Goal: Task Accomplishment & Management: Complete application form

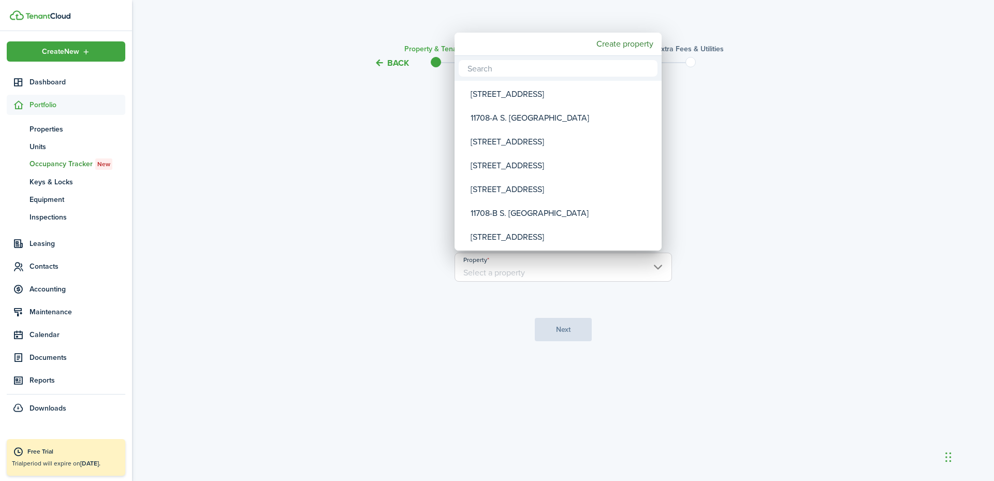
click at [592, 73] on input "text" at bounding box center [558, 68] width 199 height 17
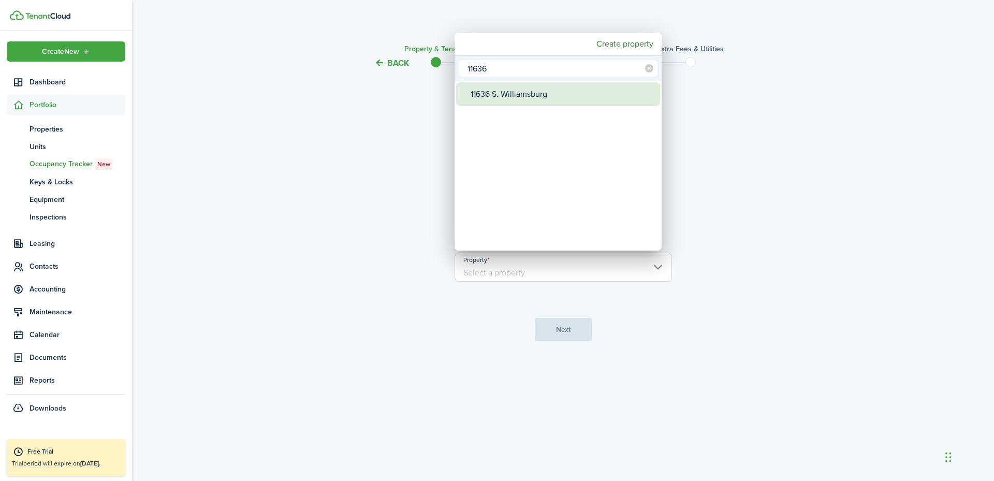
type input "11636"
click at [563, 90] on div "11636 S. Williamsburg" at bounding box center [562, 94] width 183 height 24
type input "11636 S. Williamsburg"
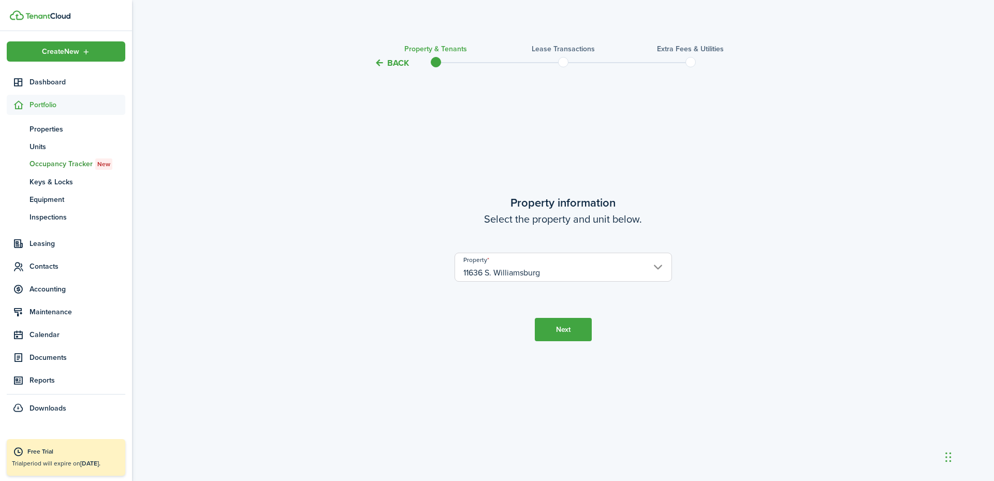
click at [567, 330] on button "Next" at bounding box center [563, 329] width 57 height 23
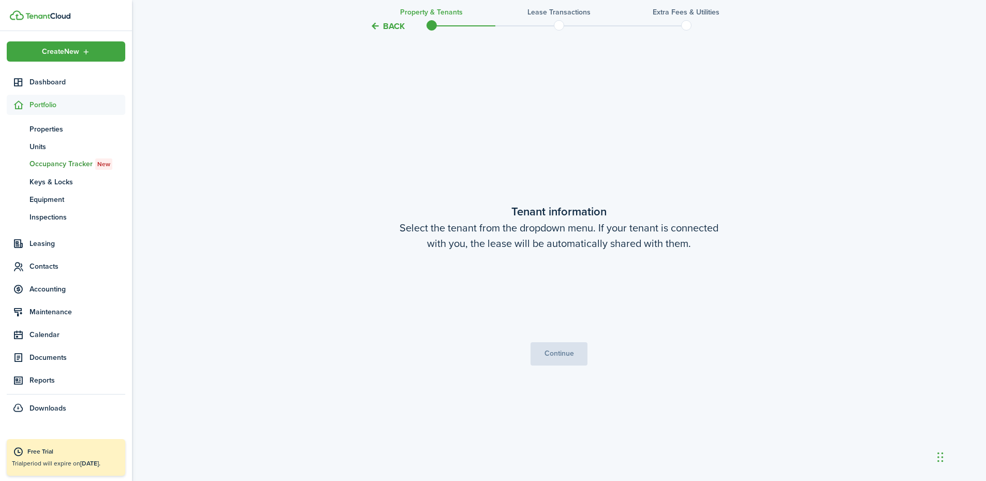
scroll to position [412, 0]
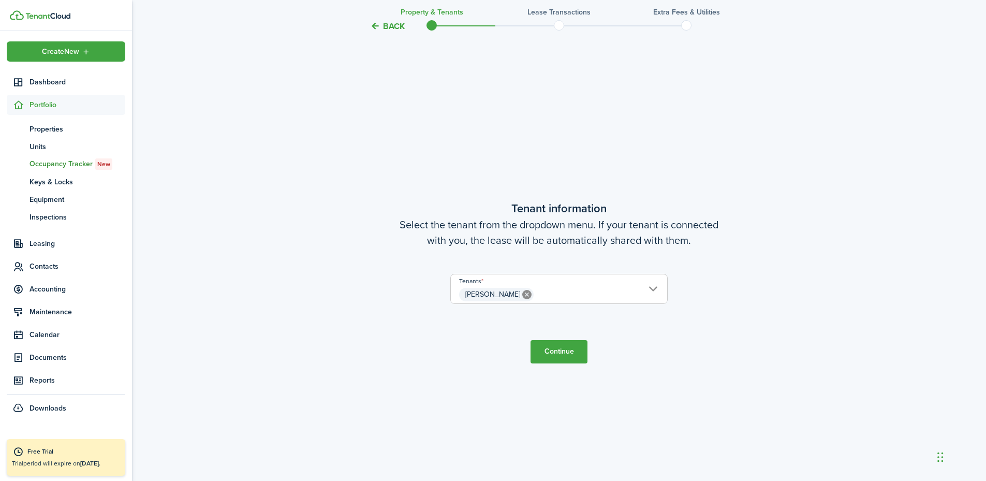
click at [574, 351] on button "Continue" at bounding box center [559, 351] width 57 height 23
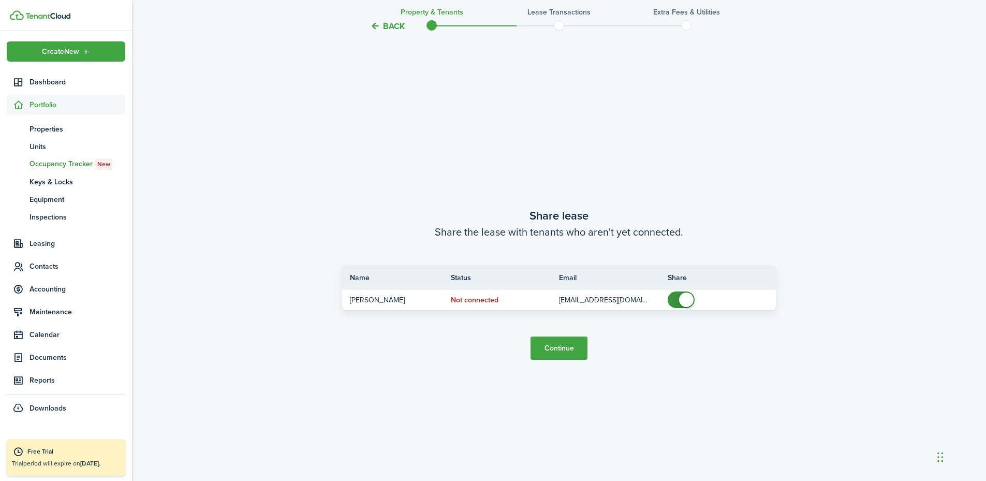
scroll to position [892, 0]
click at [567, 352] on button "Continue" at bounding box center [559, 345] width 57 height 23
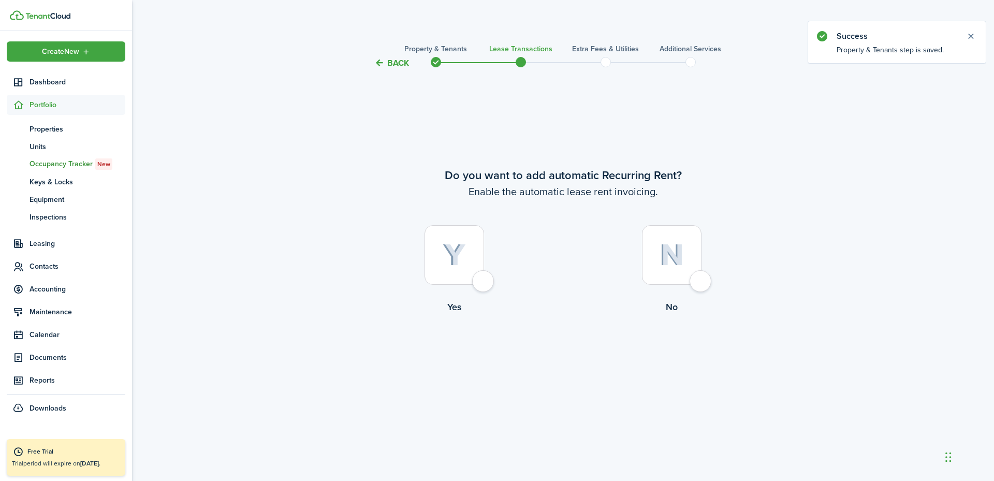
click at [483, 280] on div at bounding box center [454, 255] width 60 height 60
radio input "true"
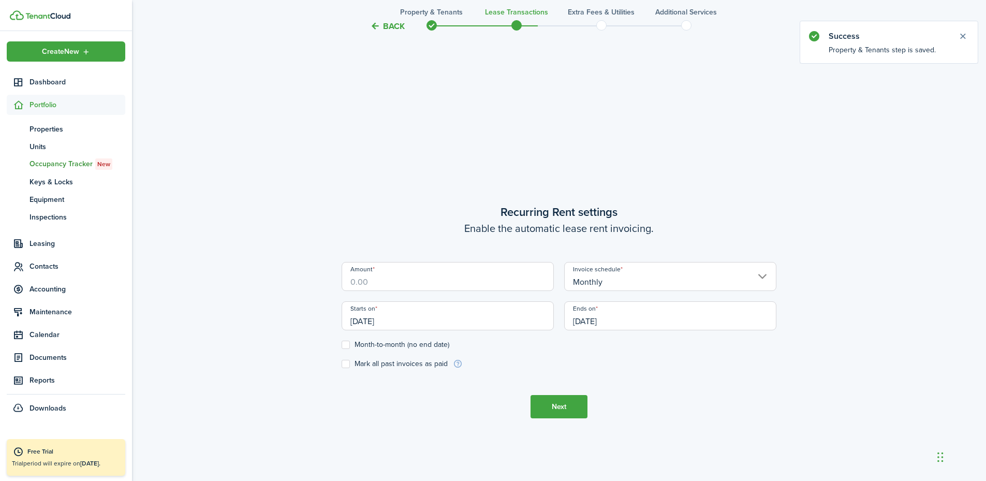
scroll to position [412, 0]
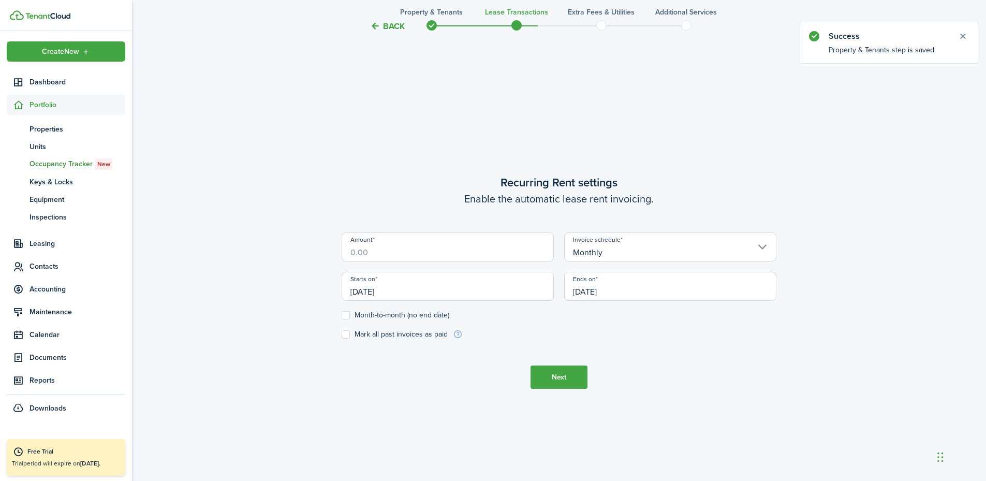
click at [442, 250] on input "Amount" at bounding box center [448, 246] width 212 height 29
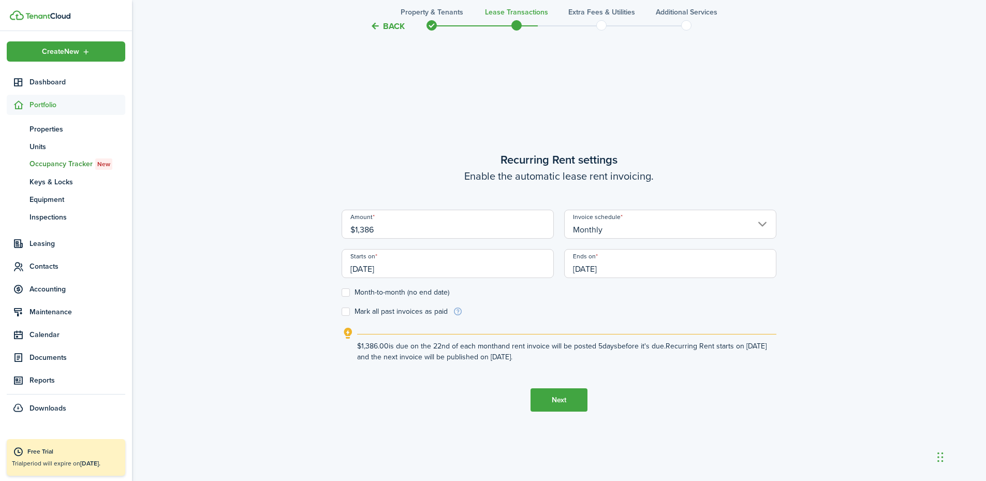
click at [595, 272] on input "[DATE]" at bounding box center [670, 263] width 212 height 29
type input "$1,386.00"
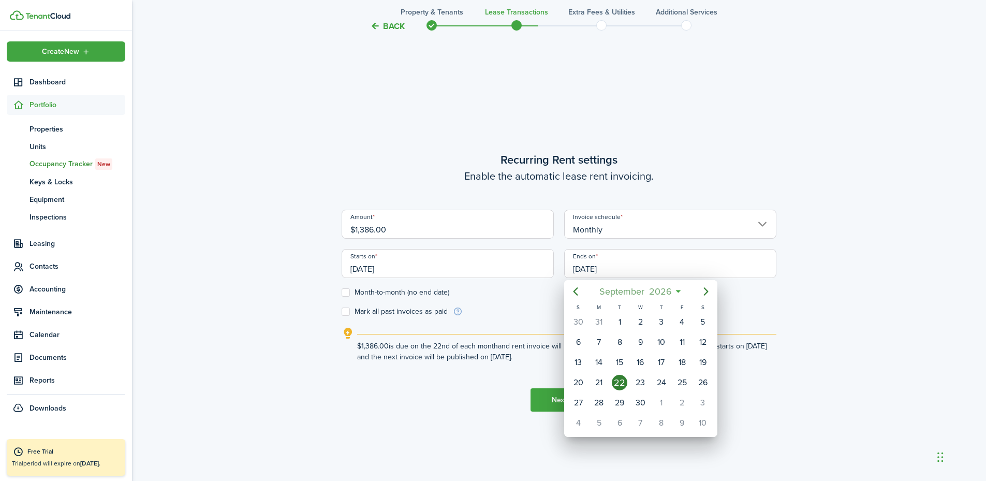
click at [609, 290] on span "September" at bounding box center [622, 291] width 50 height 19
click at [684, 353] on div "Jun" at bounding box center [688, 351] width 37 height 17
click at [627, 401] on div "30" at bounding box center [620, 403] width 16 height 16
type input "[DATE]"
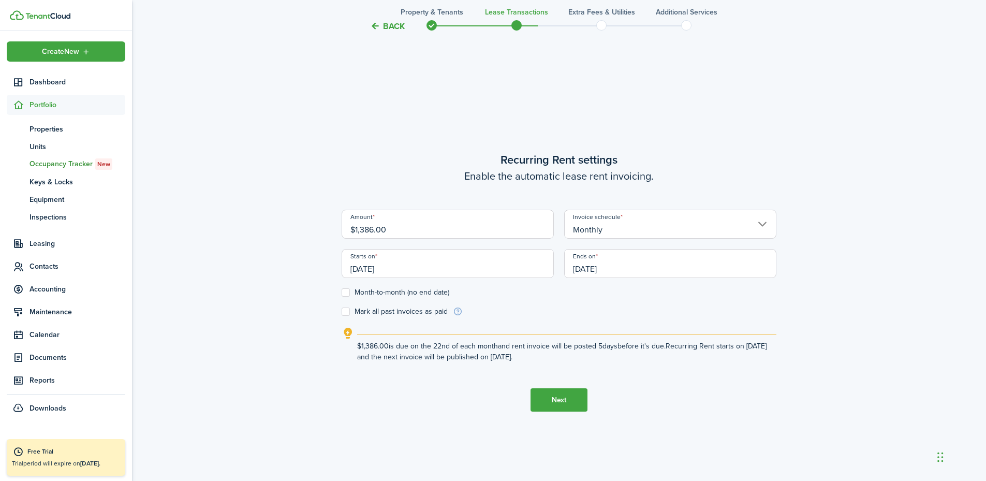
drag, startPoint x: 567, startPoint y: 404, endPoint x: 390, endPoint y: 269, distance: 223.1
click at [390, 269] on tc-wizard-step "Recurring Rent settings Enable the automatic lease rent invoicing. Amount $1,38…" at bounding box center [559, 281] width 435 height 481
click at [390, 270] on input "[DATE]" at bounding box center [448, 263] width 212 height 29
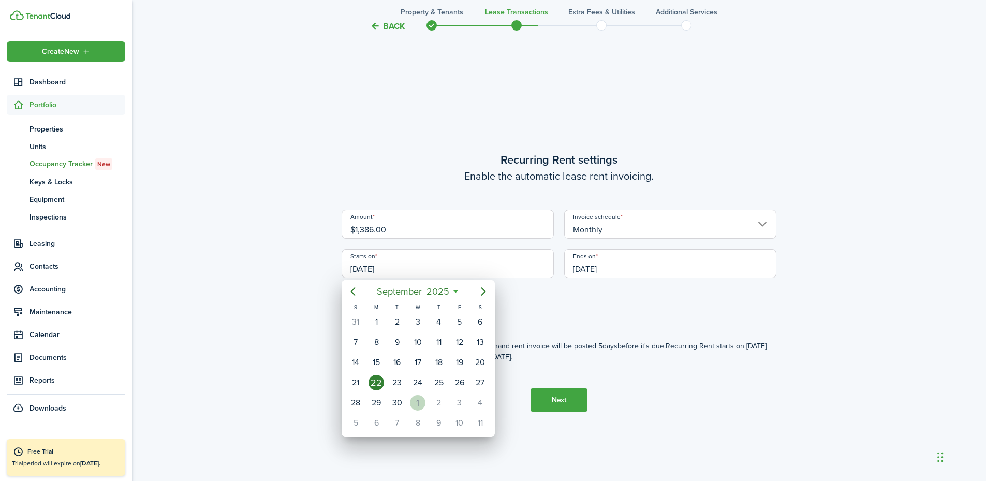
click at [416, 400] on div "1" at bounding box center [418, 403] width 16 height 16
type input "[DATE]"
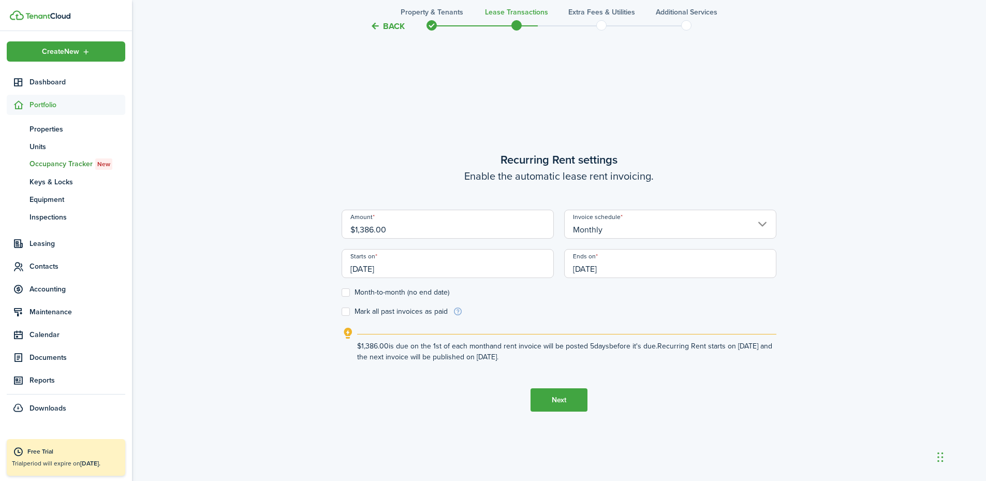
click at [563, 401] on button "Next" at bounding box center [559, 399] width 57 height 23
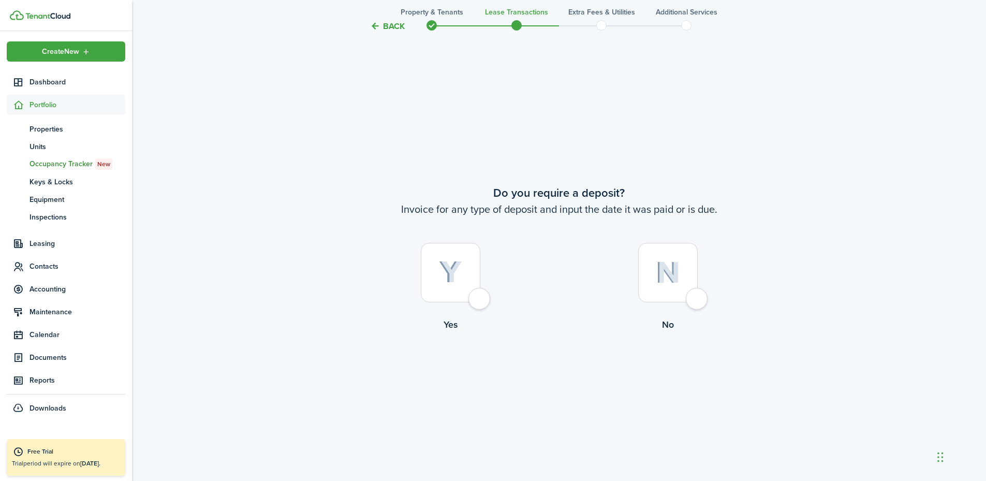
scroll to position [892, 0]
click at [684, 295] on div at bounding box center [668, 269] width 60 height 60
radio input "true"
click at [693, 293] on div at bounding box center [668, 269] width 60 height 60
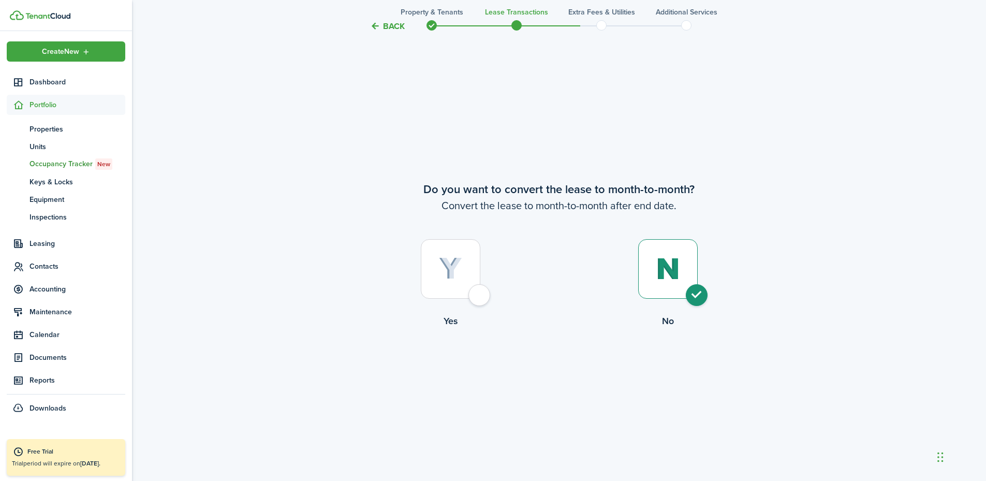
radio input "true"
click at [571, 369] on button "Continue" at bounding box center [559, 370] width 57 height 23
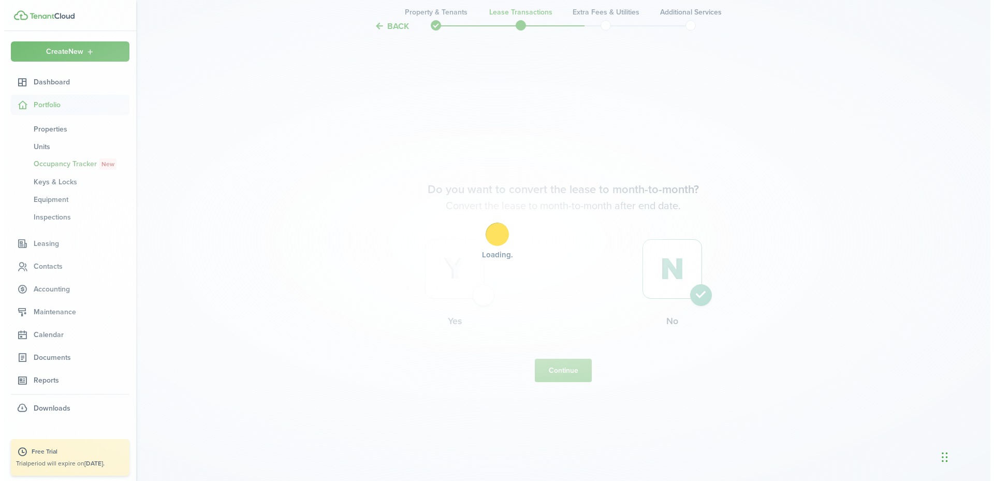
scroll to position [0, 0]
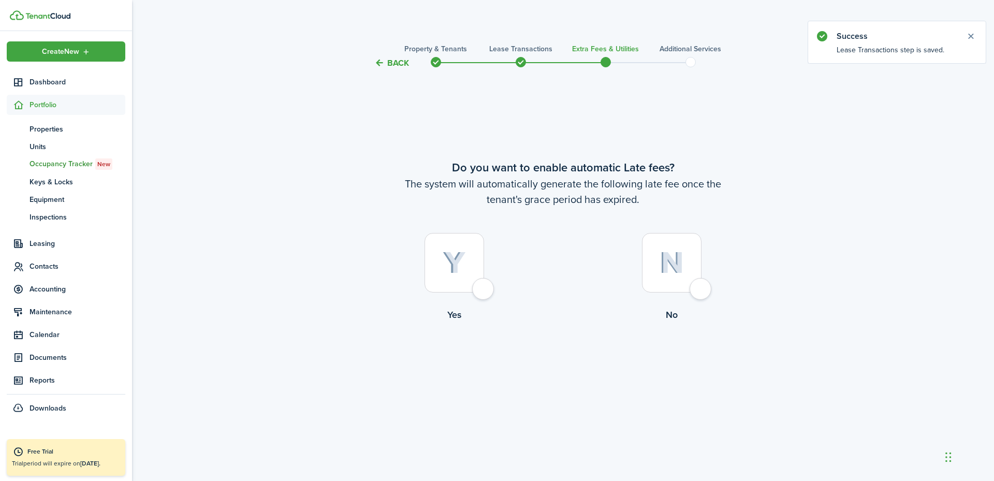
click at [484, 289] on div at bounding box center [454, 263] width 60 height 60
radio input "true"
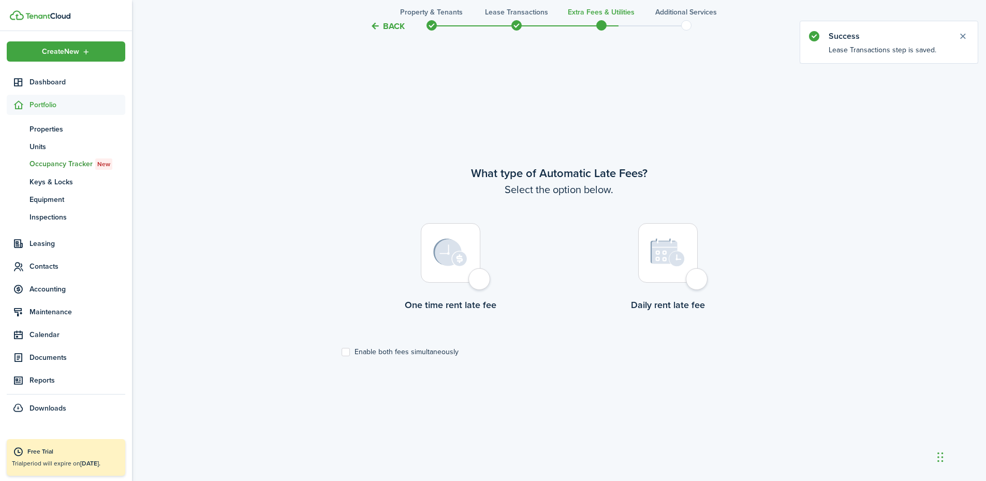
scroll to position [412, 0]
click at [480, 277] on div at bounding box center [451, 249] width 60 height 60
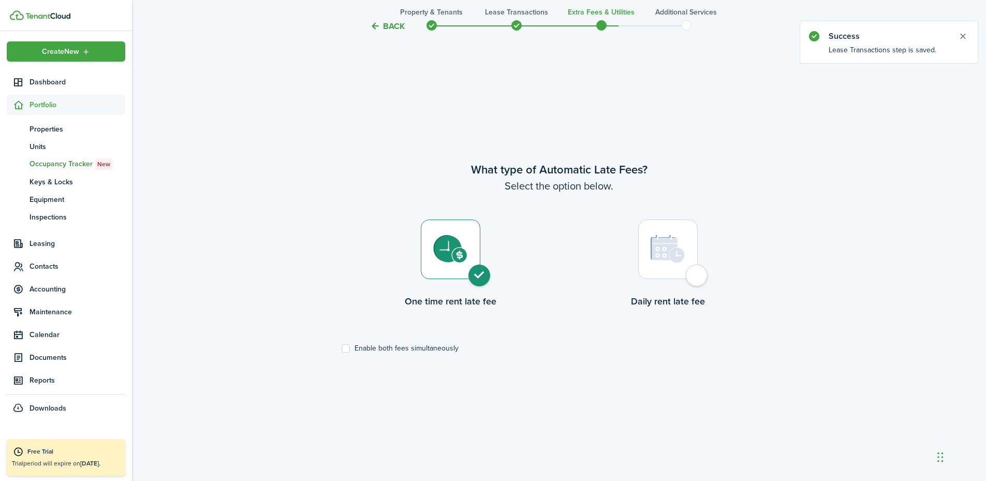
radio input "true"
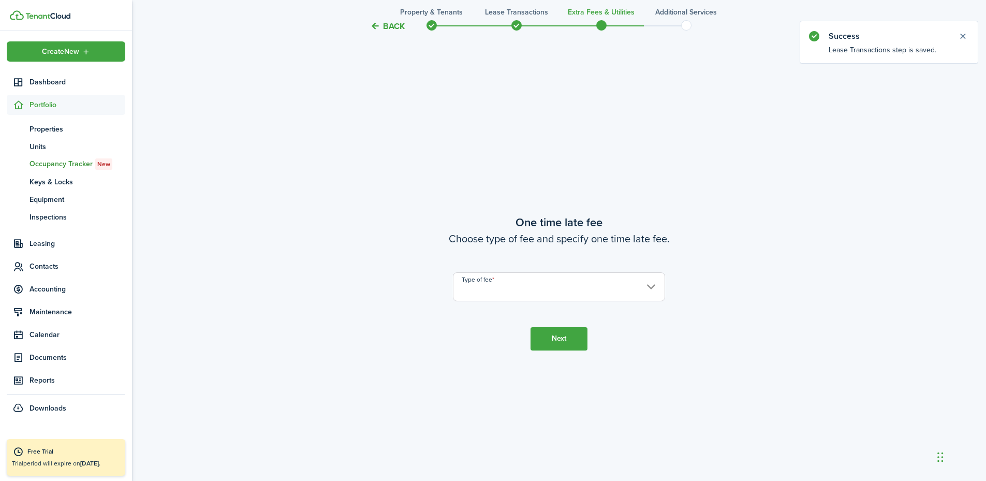
scroll to position [892, 0]
click at [574, 286] on input "Type of fee" at bounding box center [559, 286] width 212 height 29
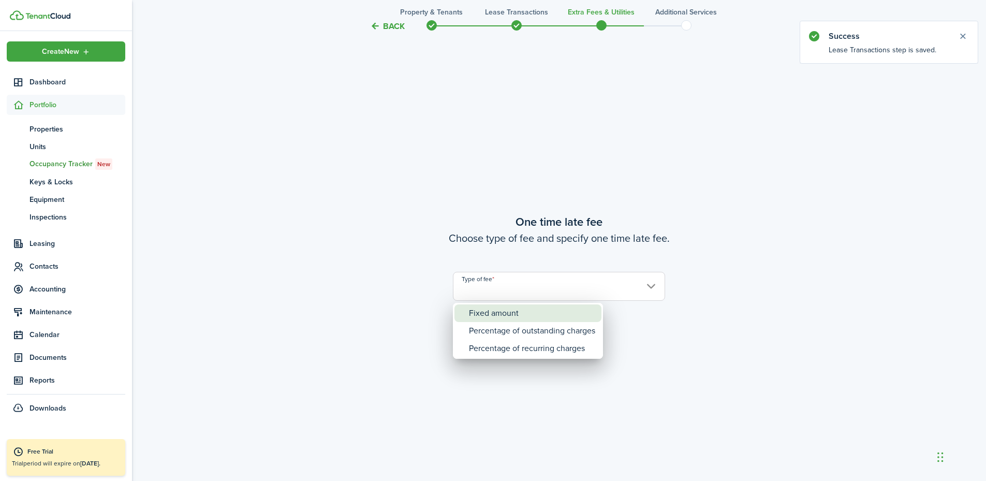
click at [534, 317] on div "Fixed amount" at bounding box center [532, 313] width 126 height 18
type input "Fixed amount"
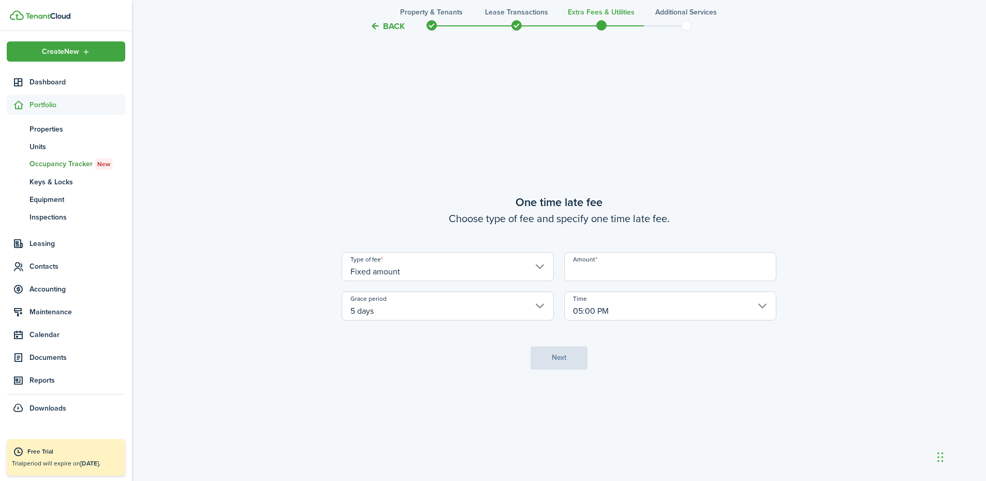
click at [592, 273] on input "Amount" at bounding box center [670, 266] width 212 height 29
type input "$25.00"
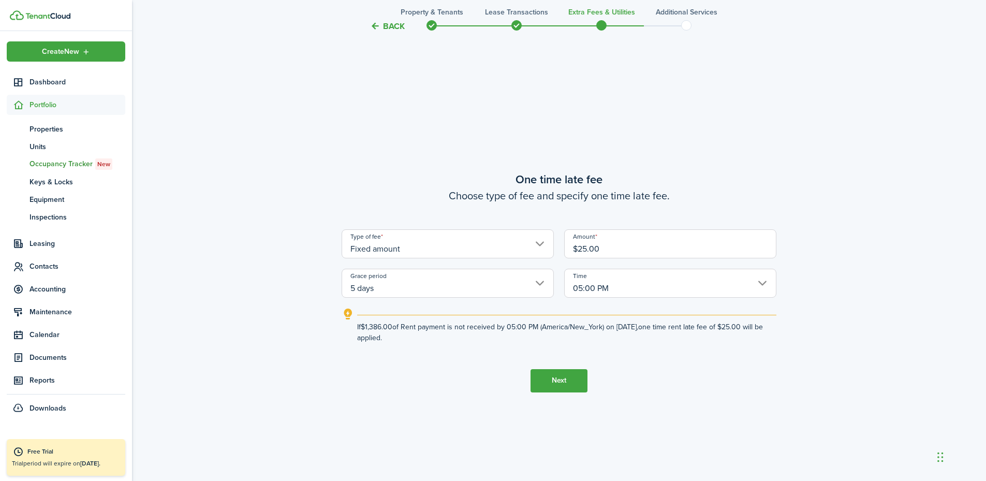
click at [560, 379] on button "Next" at bounding box center [559, 380] width 57 height 23
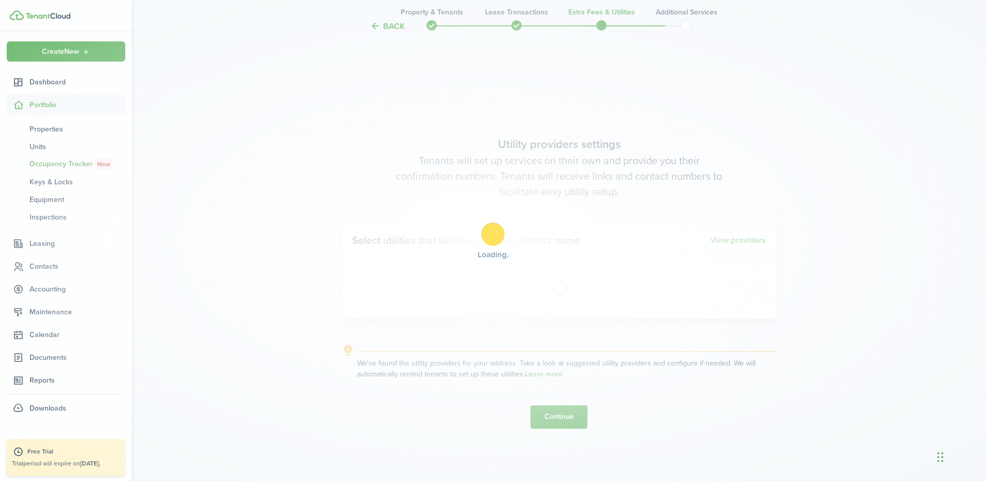
scroll to position [1373, 0]
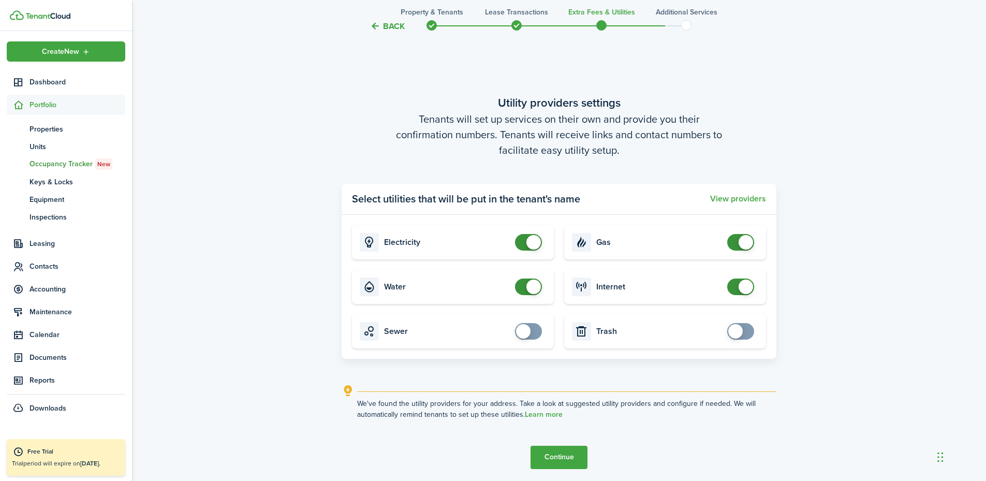
click at [566, 447] on button "Continue" at bounding box center [559, 457] width 57 height 23
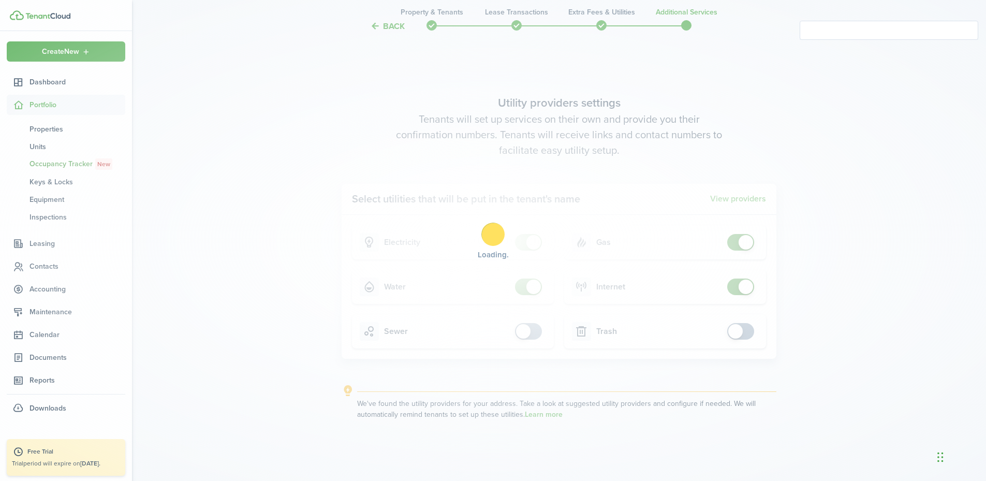
scroll to position [0, 0]
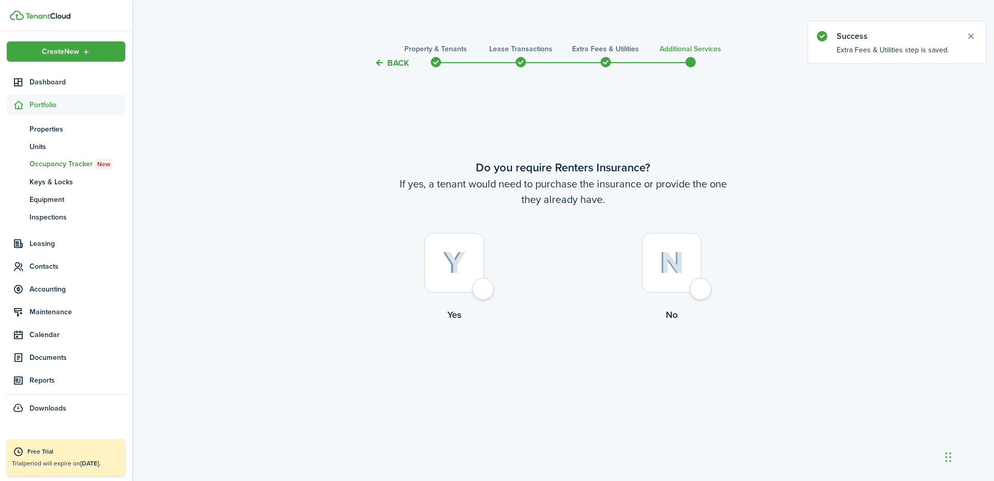
click at [701, 285] on div at bounding box center [672, 263] width 60 height 60
radio input "true"
click at [573, 369] on button "Complete move in" at bounding box center [563, 364] width 76 height 23
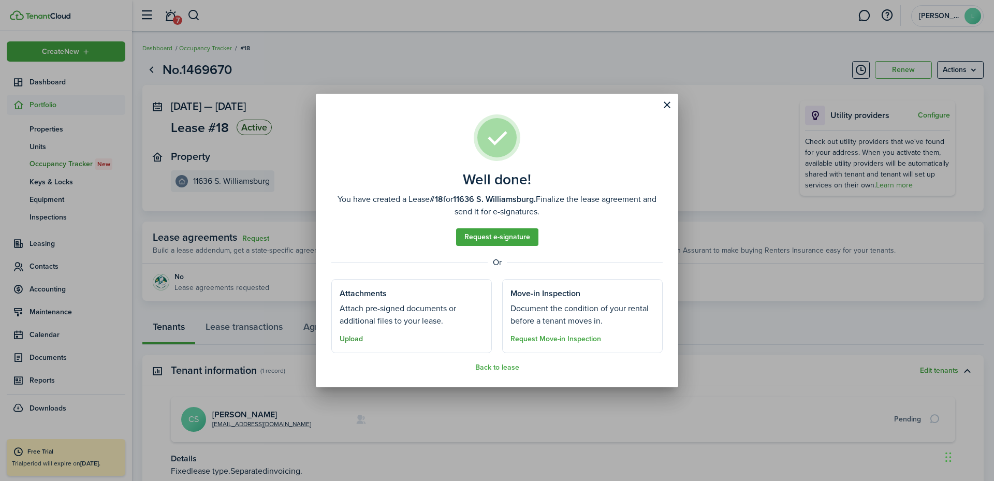
click at [355, 338] on button "Upload" at bounding box center [351, 339] width 23 height 8
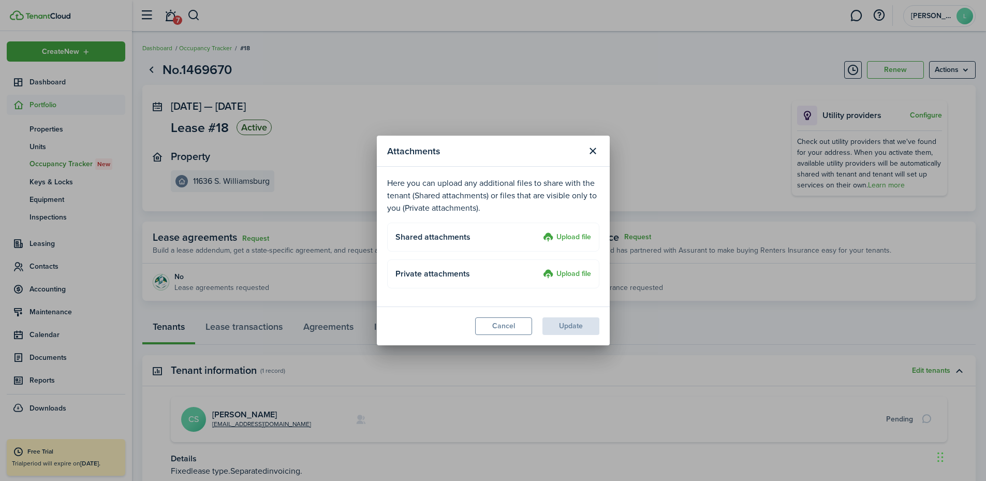
click at [570, 238] on label "Upload file" at bounding box center [567, 237] width 48 height 12
click at [539, 231] on input "Upload file" at bounding box center [539, 231] width 0 height 0
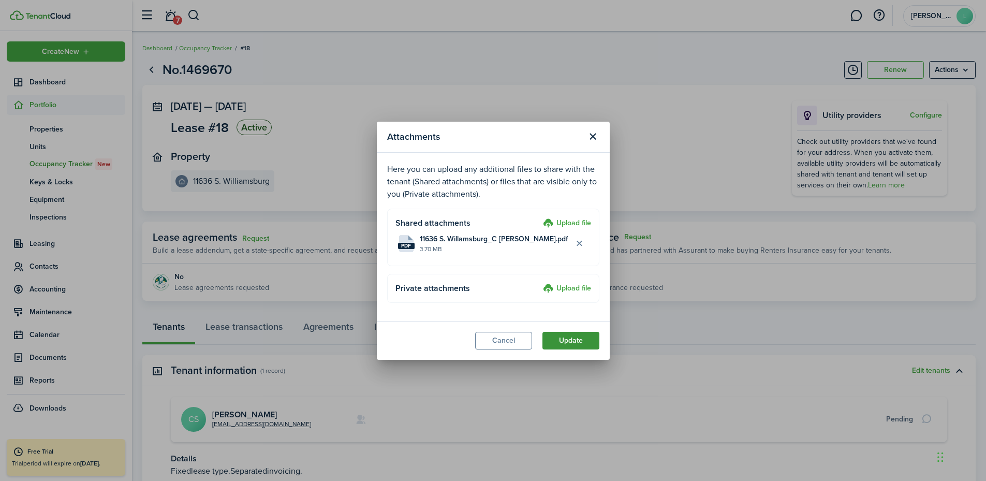
click at [585, 340] on button "Update" at bounding box center [571, 341] width 57 height 18
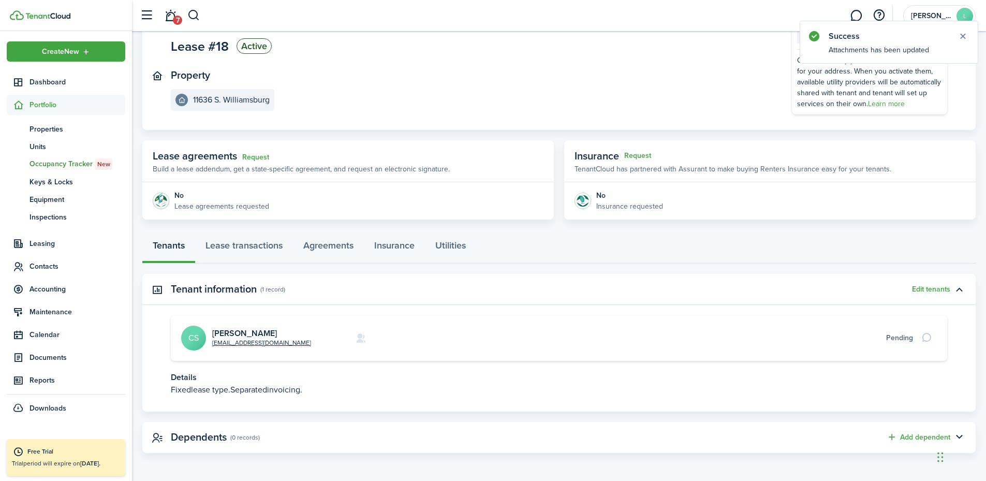
scroll to position [82, 0]
click at [321, 236] on link "Agreements" at bounding box center [328, 247] width 71 height 31
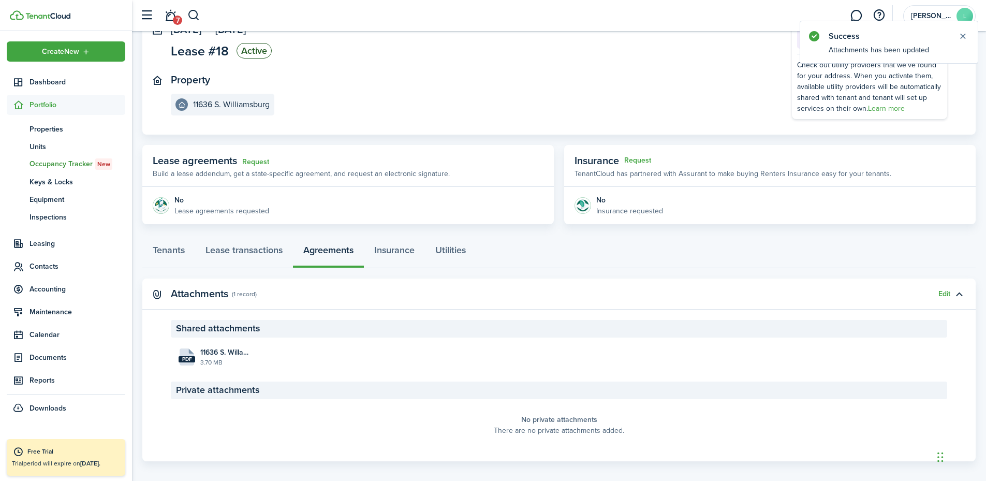
scroll to position [85, 0]
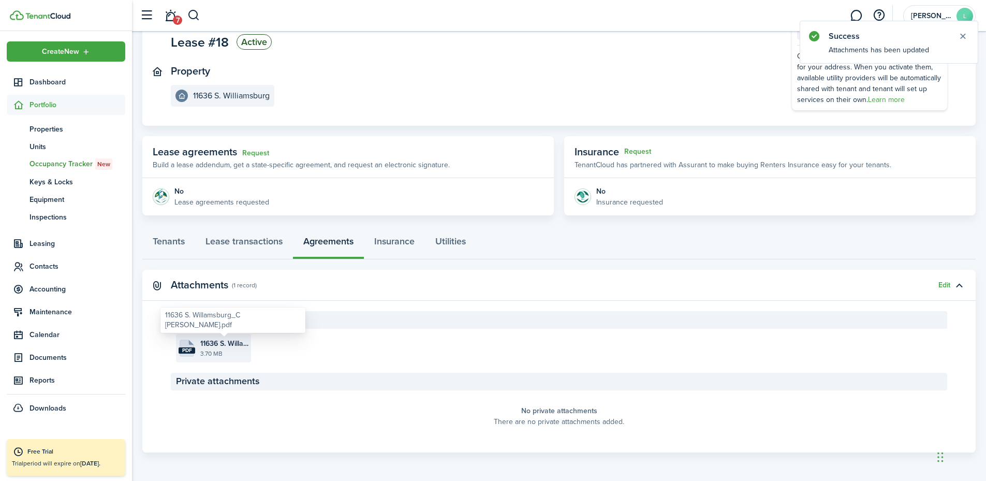
click at [232, 342] on span "11636 S. Willamsburg_C [PERSON_NAME].pdf" at bounding box center [224, 343] width 48 height 11
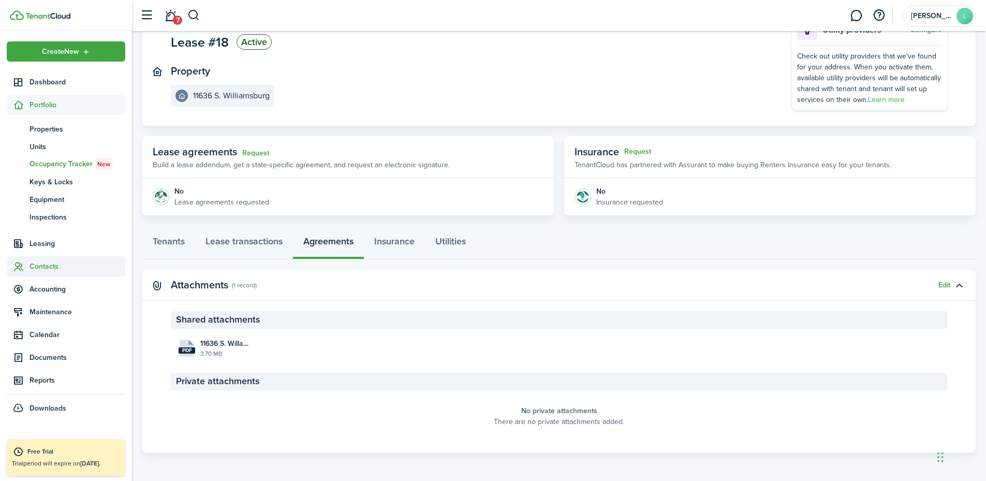
click at [52, 262] on span "Contacts" at bounding box center [78, 266] width 96 height 11
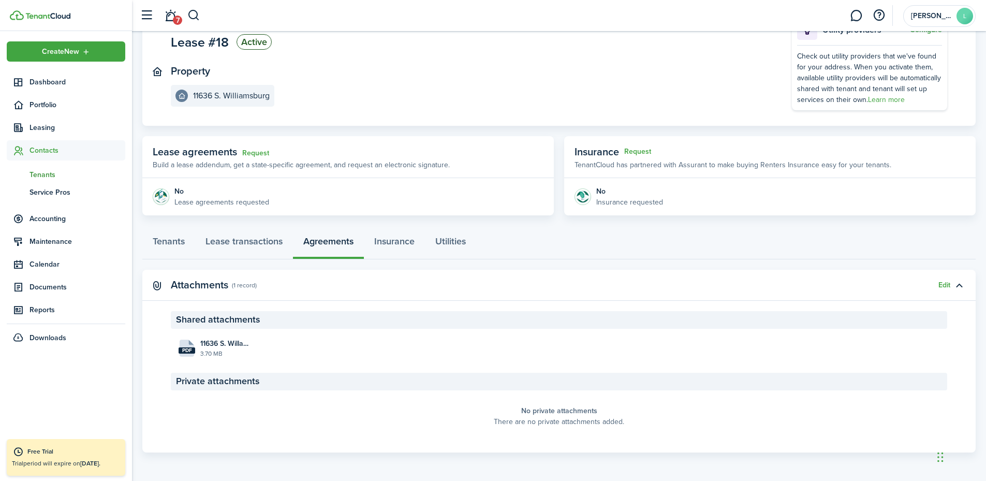
click at [51, 173] on span "Tenants" at bounding box center [78, 174] width 96 height 11
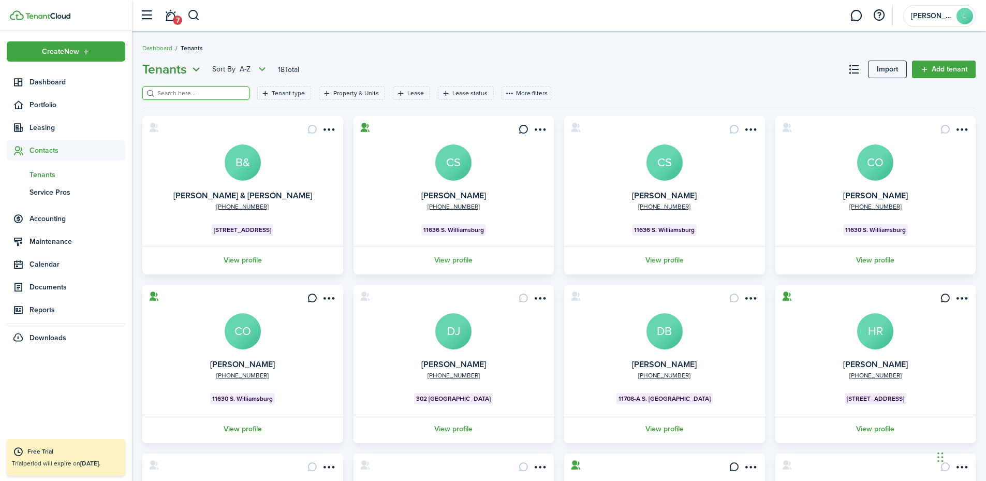
drag, startPoint x: 184, startPoint y: 95, endPoint x: 181, endPoint y: 76, distance: 19.9
click at [185, 94] on input "search" at bounding box center [200, 94] width 91 height 10
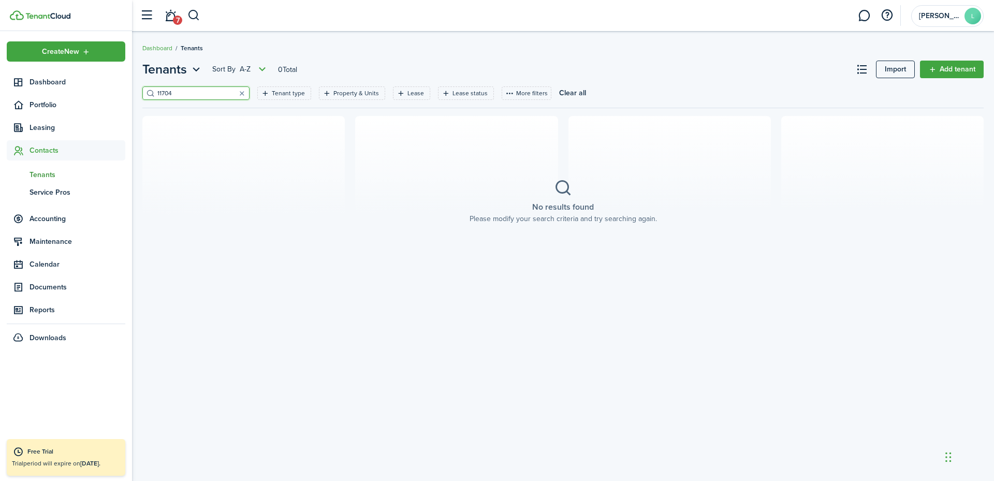
type input "11704"
click at [956, 69] on link "Add tenant" at bounding box center [952, 70] width 64 height 18
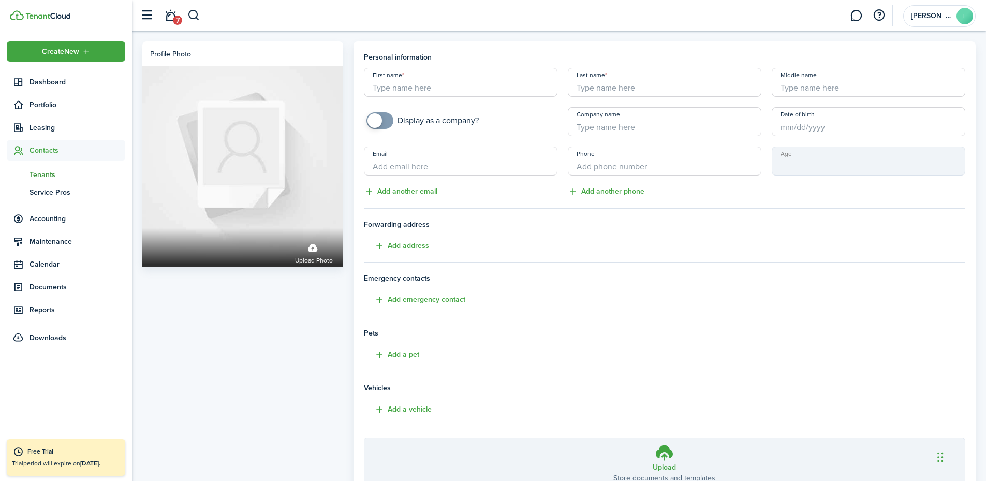
click at [532, 85] on input "First name" at bounding box center [461, 82] width 194 height 29
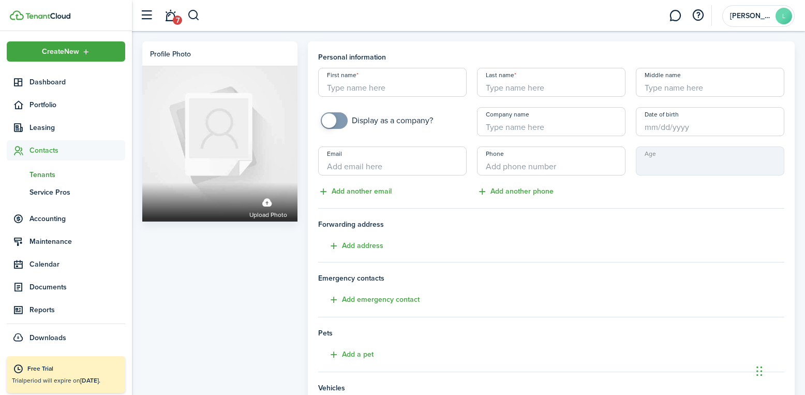
click at [378, 89] on input "First name" at bounding box center [392, 82] width 149 height 29
type input "t"
type input "[PERSON_NAME]"
click at [499, 163] on input "+1" at bounding box center [551, 160] width 149 height 29
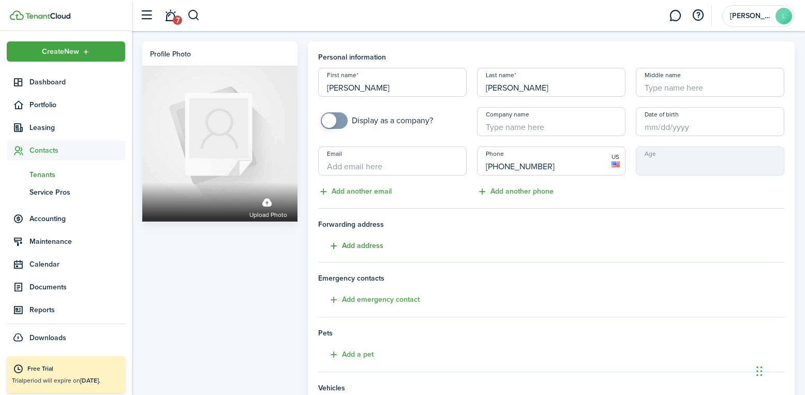
type input "[PHONE_NUMBER]"
click at [370, 243] on button "Add address" at bounding box center [350, 246] width 65 height 12
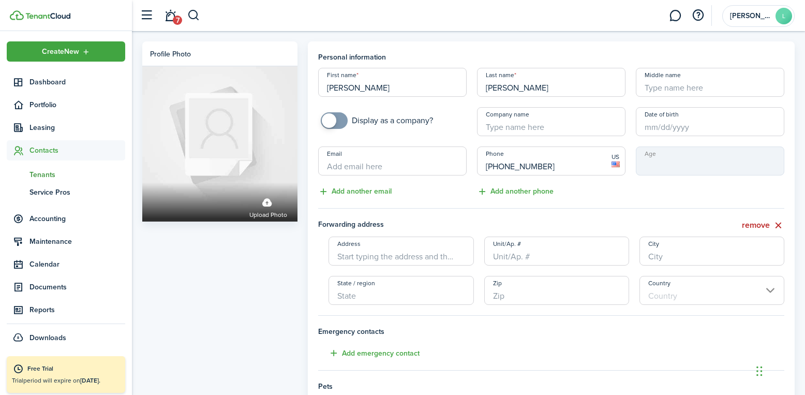
click at [371, 255] on input "Address" at bounding box center [401, 251] width 145 height 29
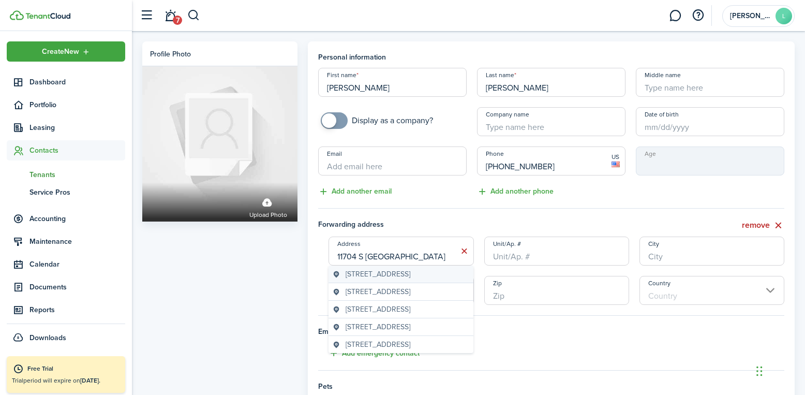
click at [411, 273] on span "[STREET_ADDRESS]" at bounding box center [378, 274] width 65 height 11
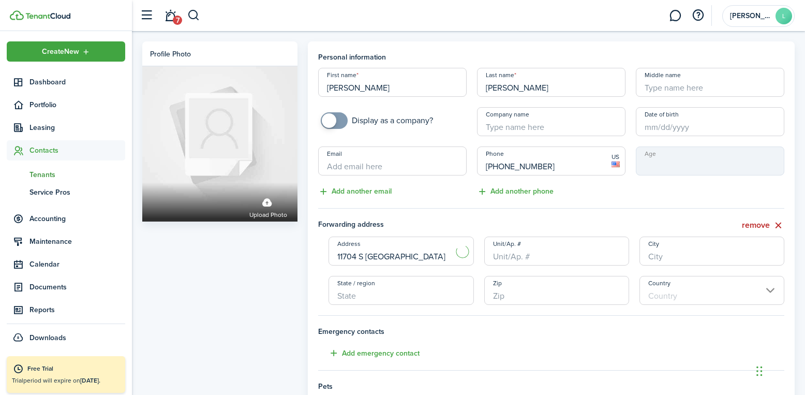
type input "[STREET_ADDRESS]"
type input "[GEOGRAPHIC_DATA]"
type input "TN"
type input "37934"
type input "[GEOGRAPHIC_DATA]"
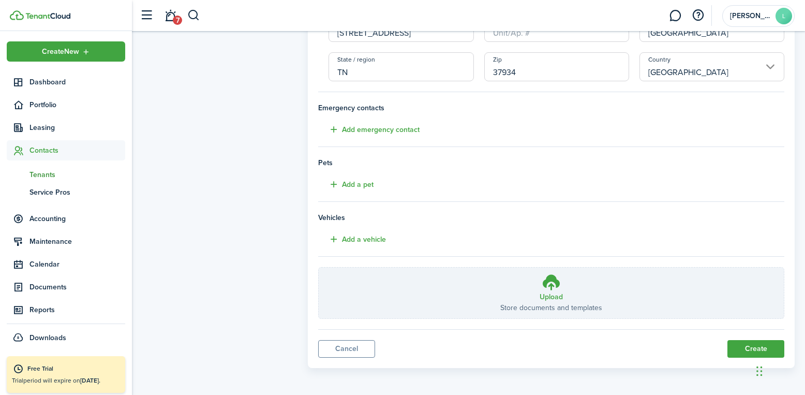
scroll to position [225, 0]
click at [749, 345] on button "Create" at bounding box center [756, 348] width 57 height 18
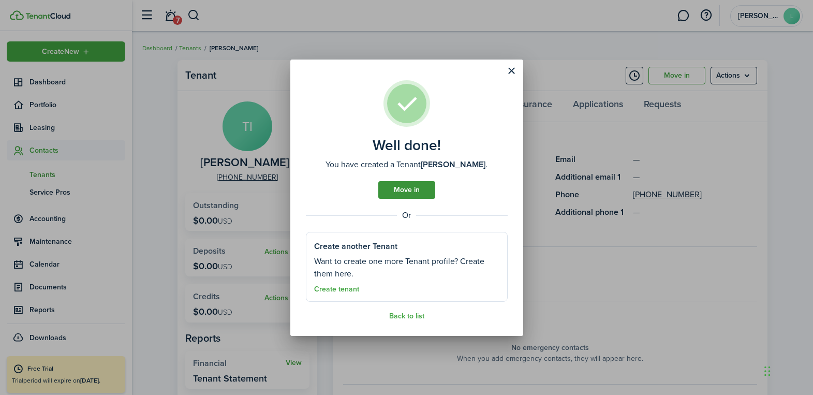
click at [429, 194] on link "Move in" at bounding box center [406, 190] width 57 height 18
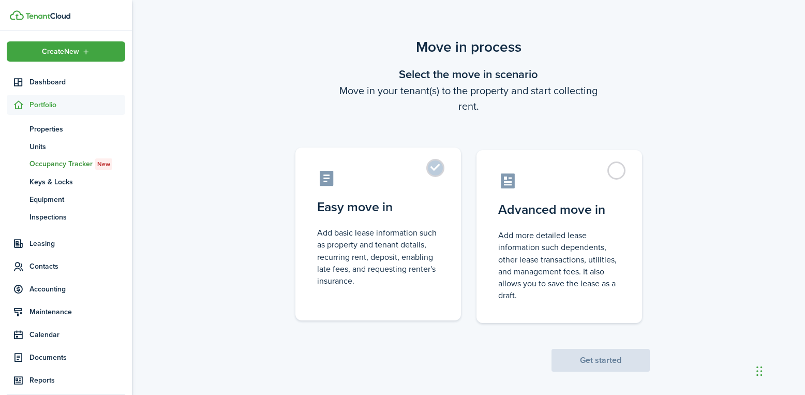
click at [389, 216] on control-radio-card-title "Easy move in" at bounding box center [378, 207] width 122 height 19
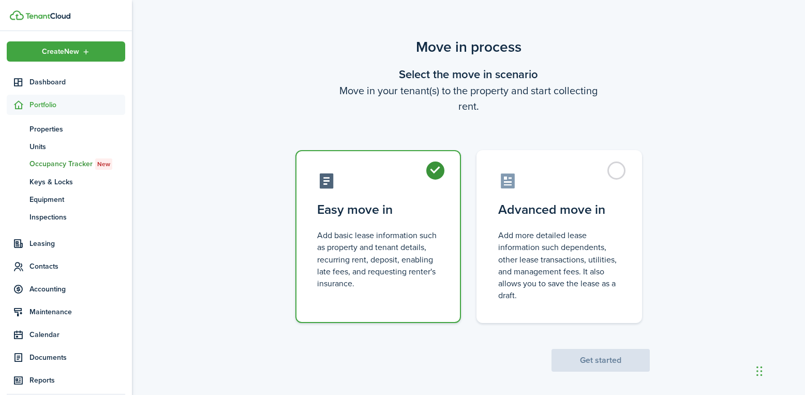
radio input "true"
click at [644, 363] on button "Get started" at bounding box center [601, 360] width 98 height 23
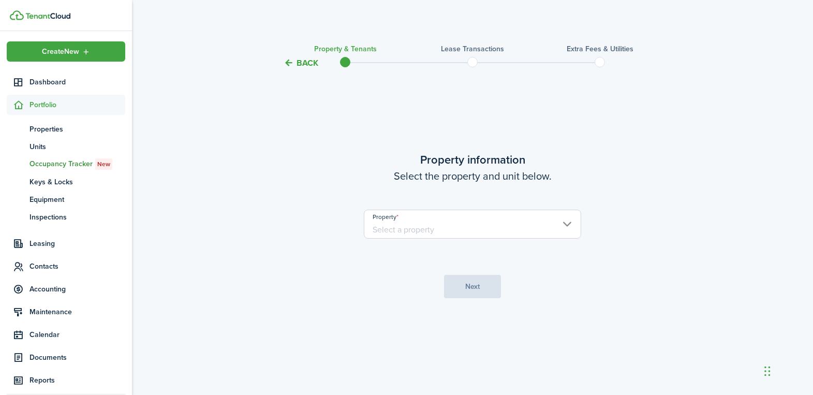
click at [461, 229] on input "Property" at bounding box center [472, 224] width 217 height 29
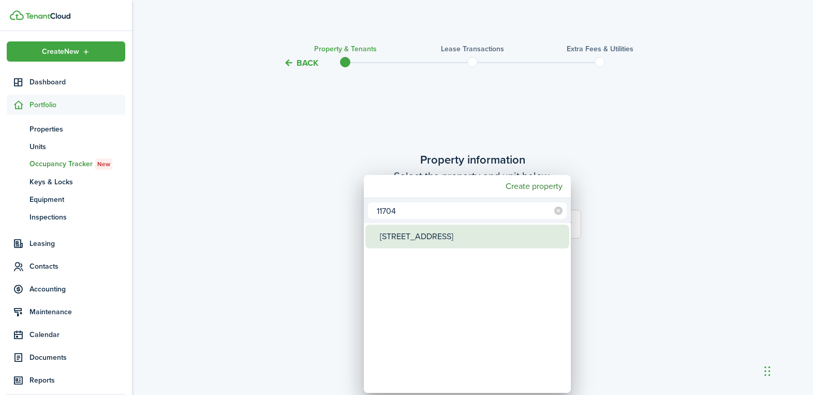
type input "11704"
click at [447, 237] on div "[STREET_ADDRESS]" at bounding box center [471, 237] width 183 height 24
type input "[STREET_ADDRESS]"
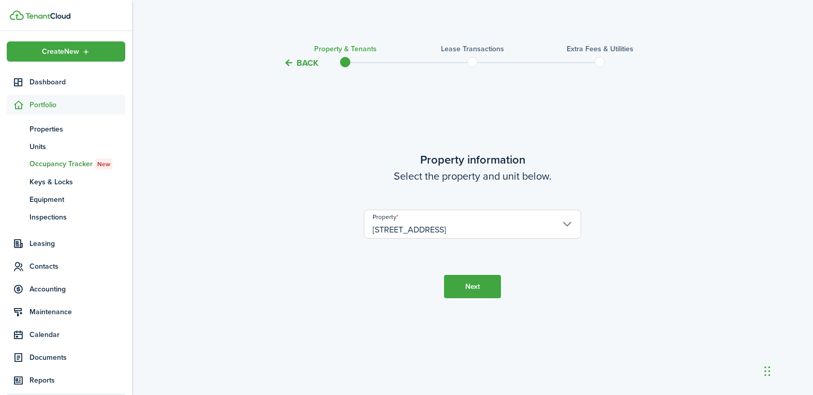
click at [476, 288] on button "Next" at bounding box center [472, 286] width 57 height 23
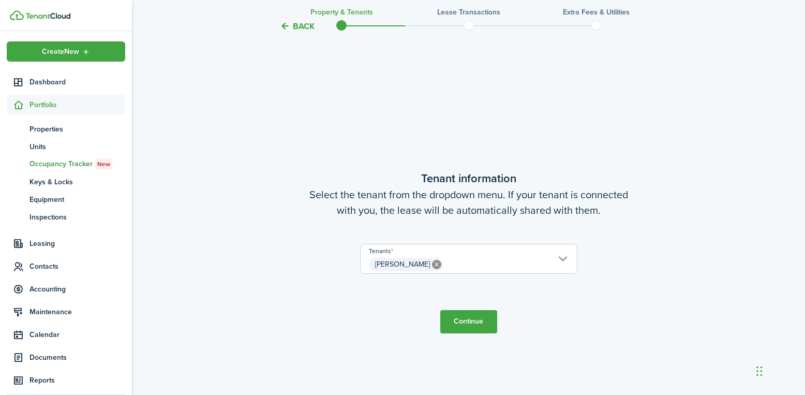
scroll to position [326, 0]
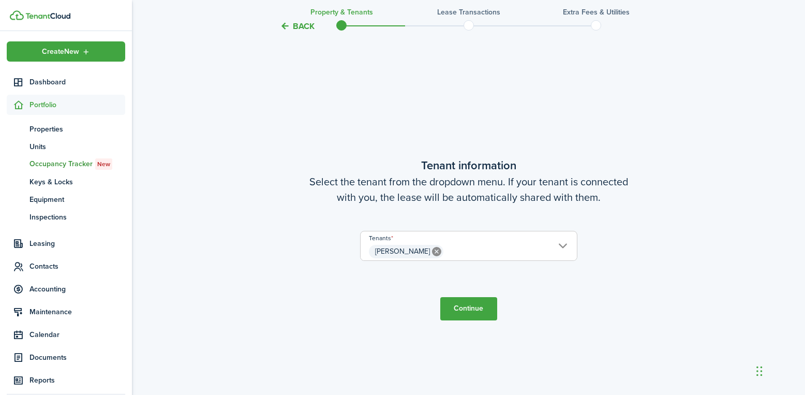
click at [476, 305] on button "Continue" at bounding box center [469, 308] width 57 height 23
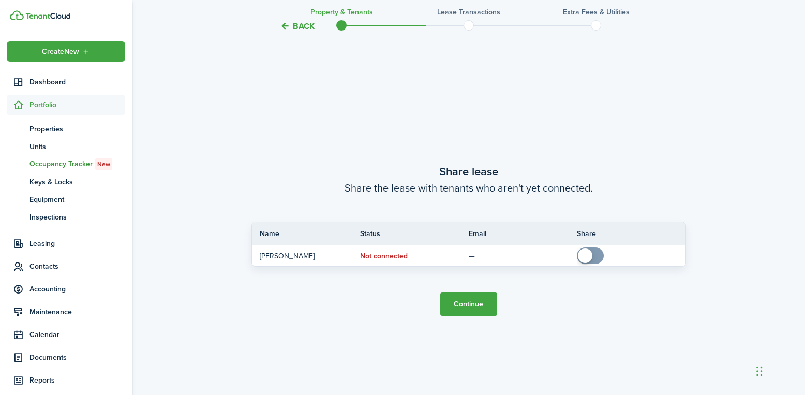
scroll to position [721, 0]
click at [472, 300] on button "Continue" at bounding box center [469, 302] width 57 height 23
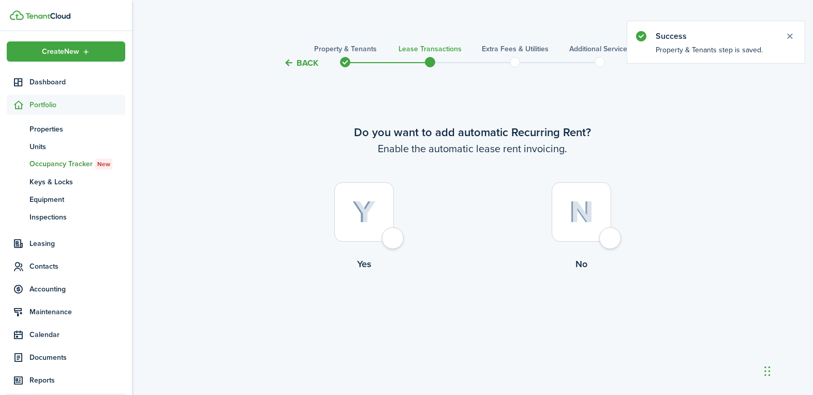
click at [389, 237] on div at bounding box center [364, 212] width 60 height 60
radio input "true"
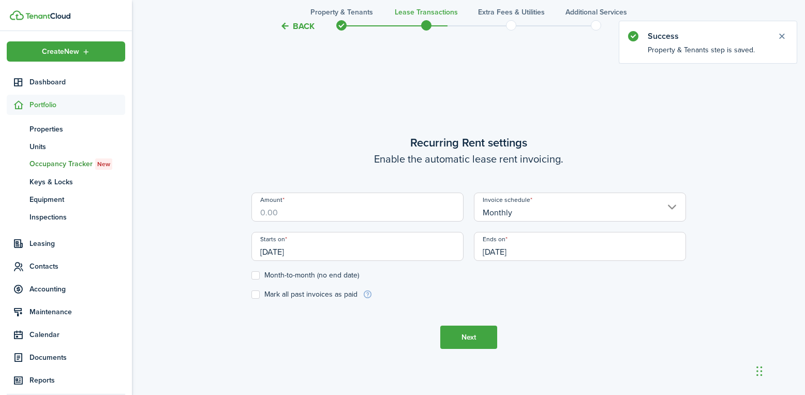
scroll to position [326, 0]
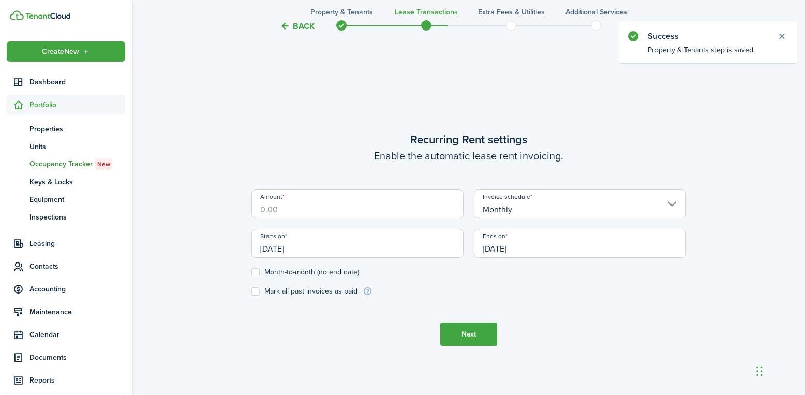
click at [374, 217] on input "Amount" at bounding box center [358, 203] width 212 height 29
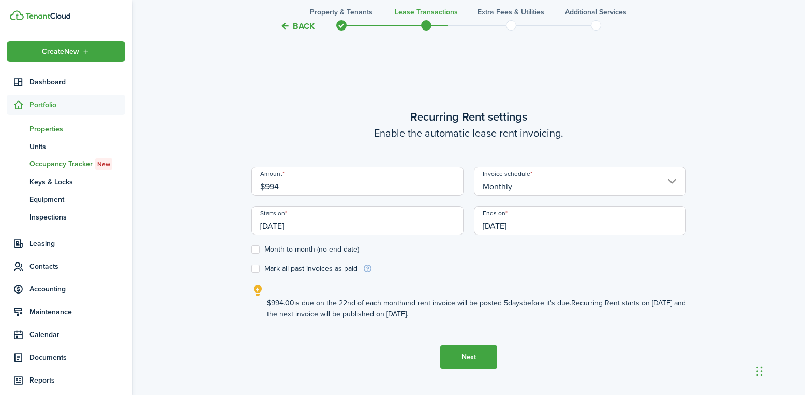
type input "$994.00"
click at [509, 225] on input "[DATE]" at bounding box center [580, 220] width 212 height 29
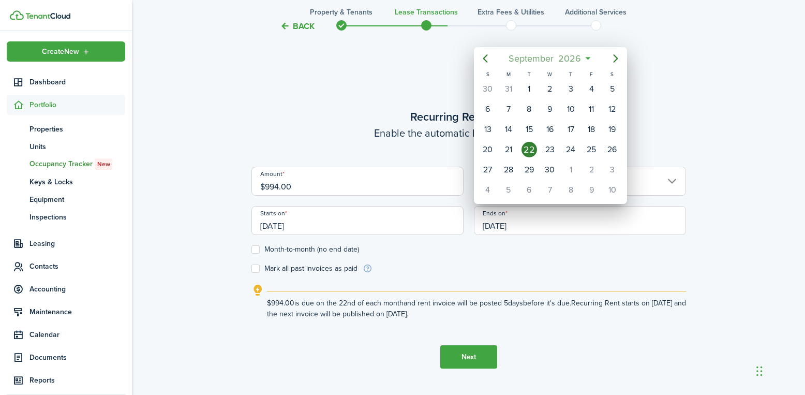
click at [533, 60] on span "September" at bounding box center [532, 58] width 50 height 19
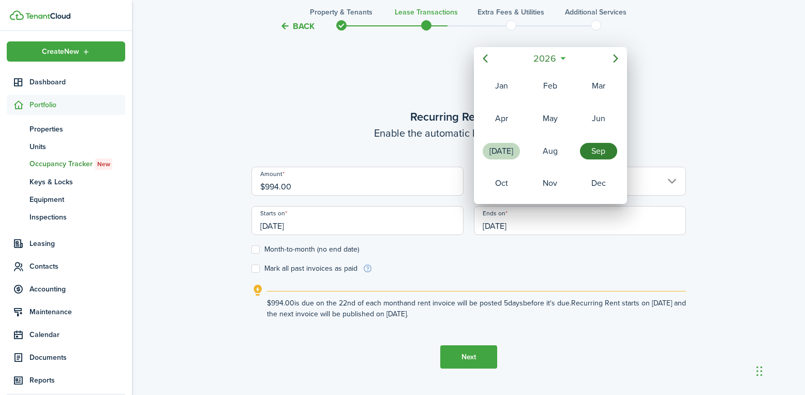
click at [514, 151] on div "[DATE]" at bounding box center [501, 151] width 37 height 17
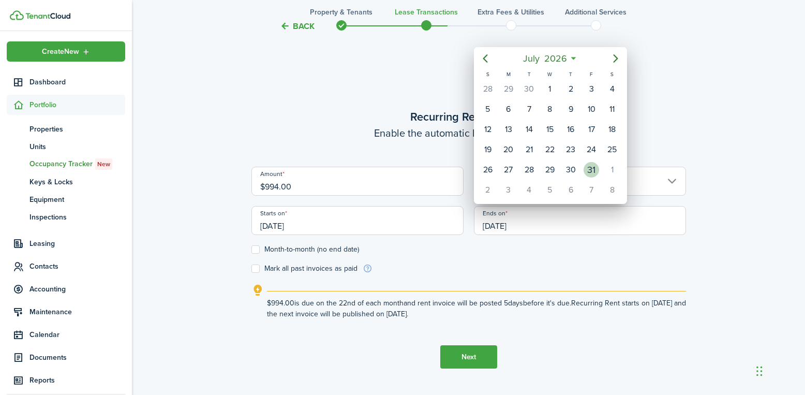
click at [593, 172] on div "31" at bounding box center [592, 170] width 16 height 16
type input "[DATE]"
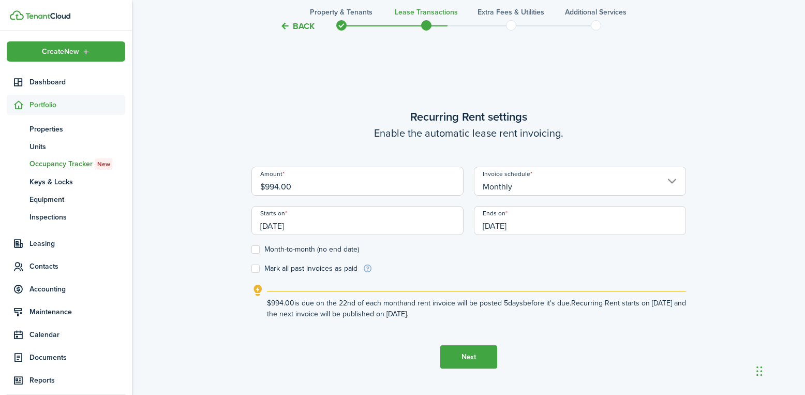
click at [472, 354] on button "Next" at bounding box center [469, 356] width 57 height 23
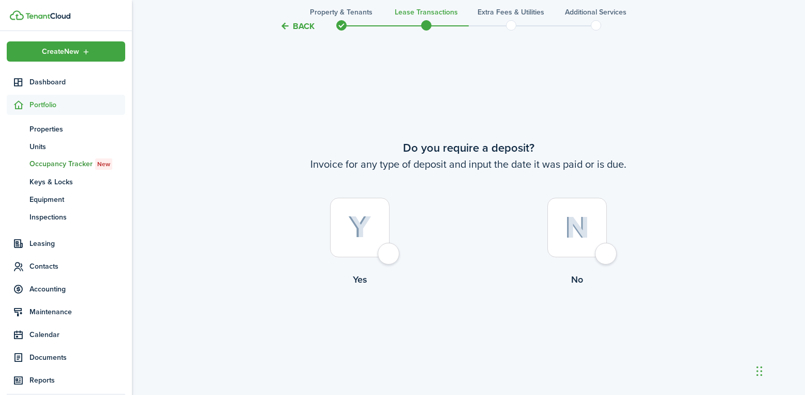
scroll to position [721, 0]
click at [596, 238] on div at bounding box center [578, 226] width 60 height 60
radio input "true"
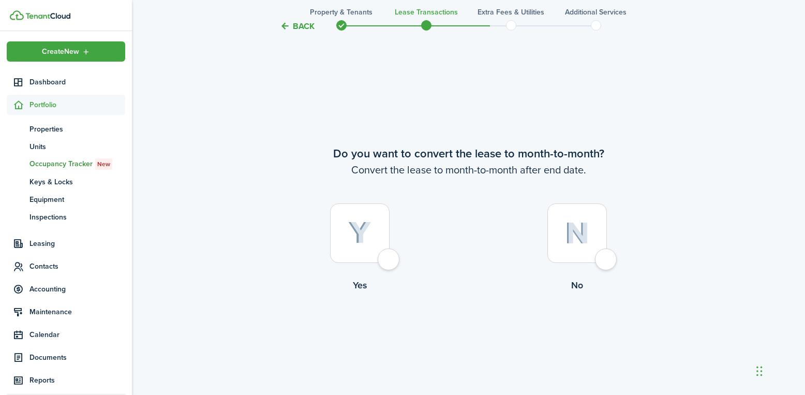
scroll to position [1116, 0]
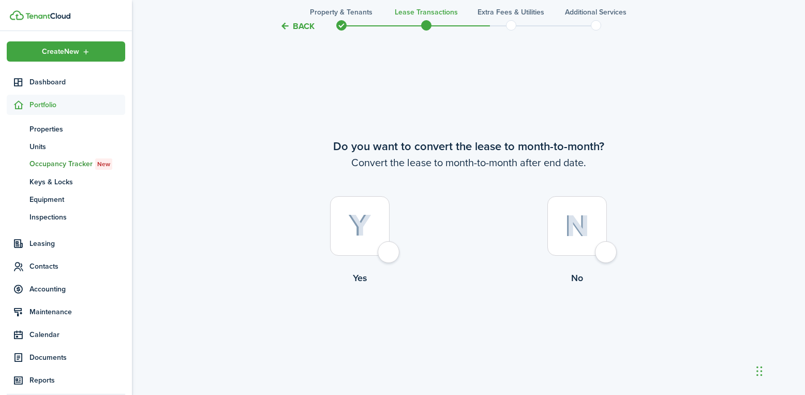
click at [607, 254] on div at bounding box center [578, 226] width 60 height 60
radio input "true"
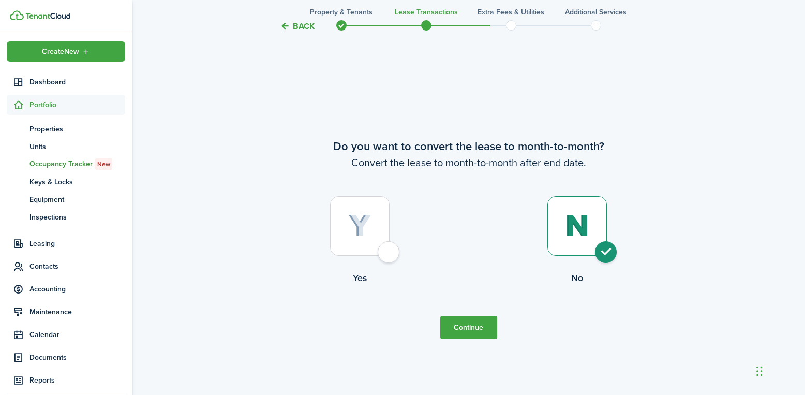
click at [470, 334] on button "Continue" at bounding box center [469, 327] width 57 height 23
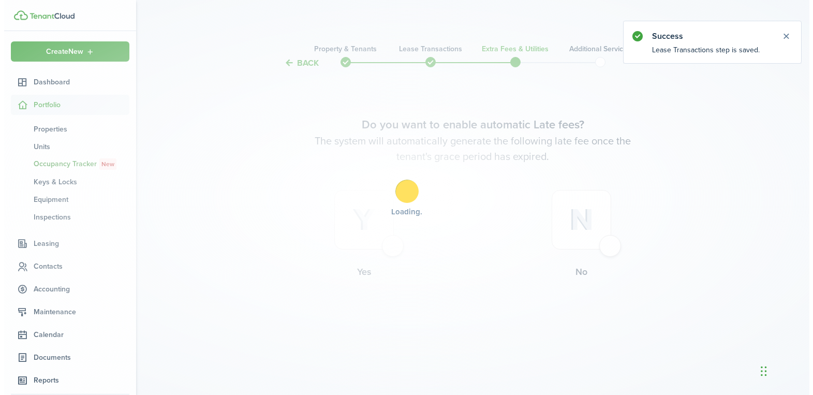
scroll to position [0, 0]
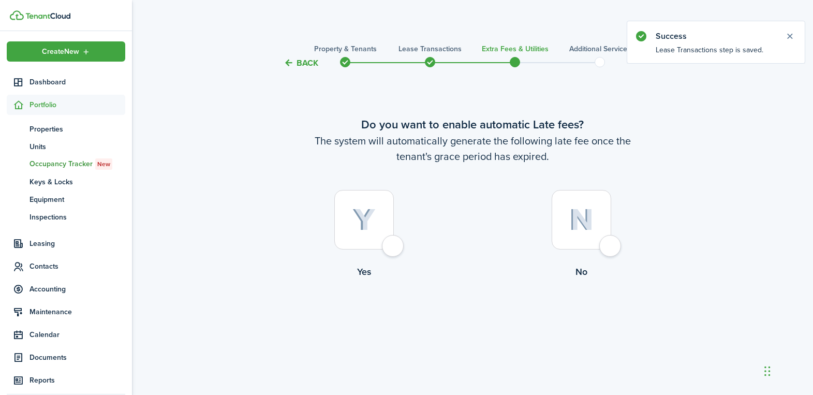
click at [394, 242] on div at bounding box center [364, 220] width 60 height 60
radio input "true"
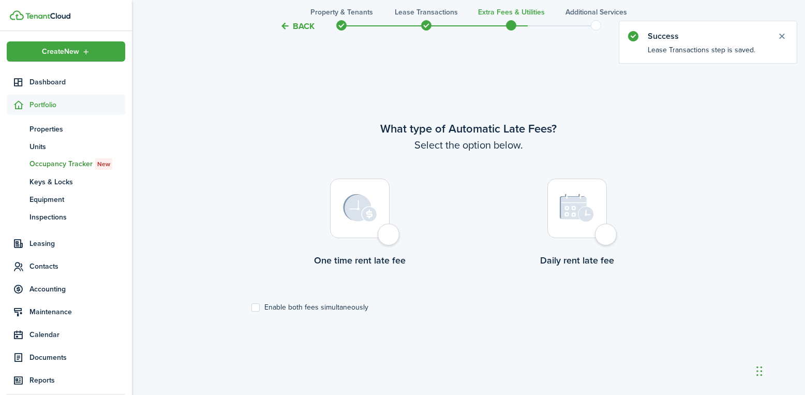
scroll to position [326, 0]
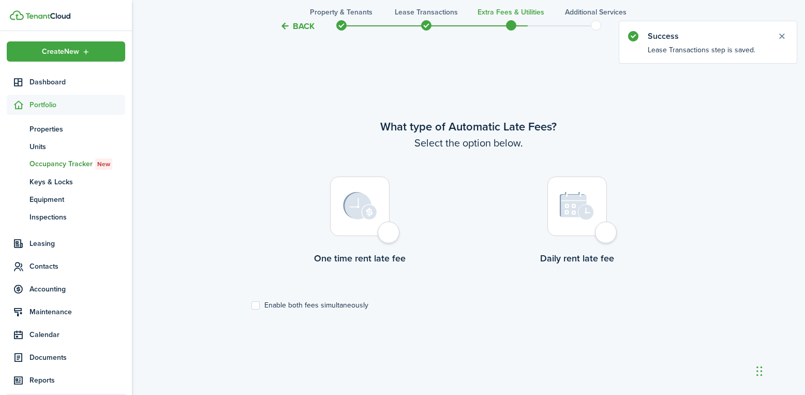
click at [390, 229] on div at bounding box center [360, 207] width 60 height 60
radio input "true"
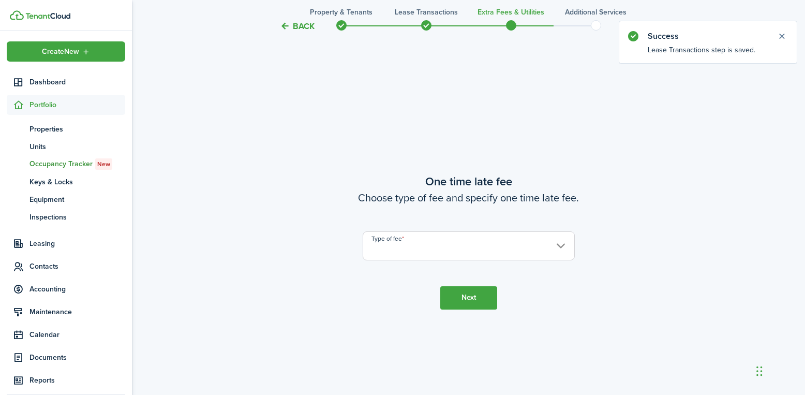
scroll to position [721, 0]
click at [507, 242] on input "Type of fee" at bounding box center [469, 243] width 212 height 29
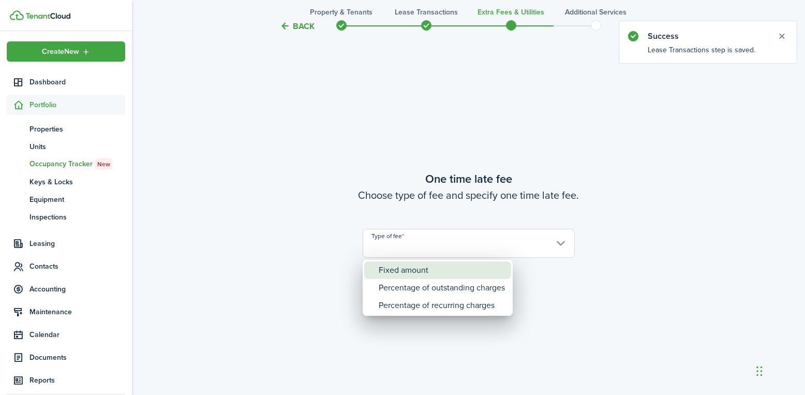
click at [449, 272] on div "Fixed amount" at bounding box center [442, 270] width 126 height 18
type input "Fixed amount"
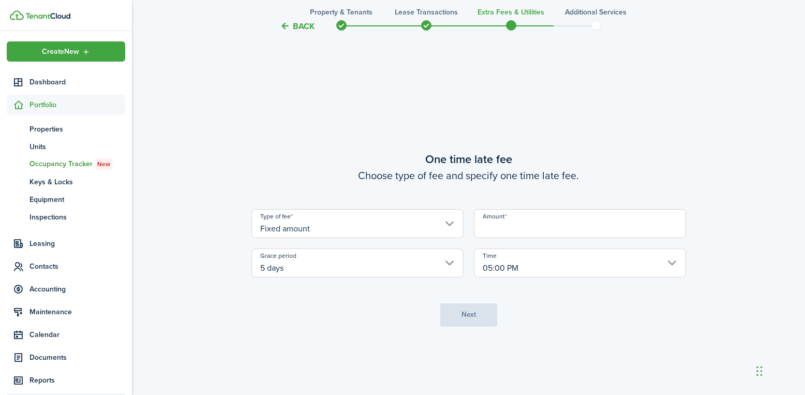
click at [523, 227] on input "Amount" at bounding box center [580, 223] width 212 height 29
type input "$25.00"
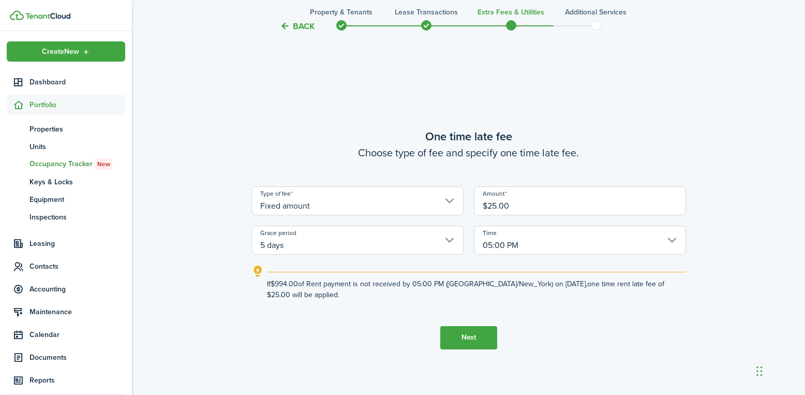
click at [463, 340] on button "Next" at bounding box center [469, 337] width 57 height 23
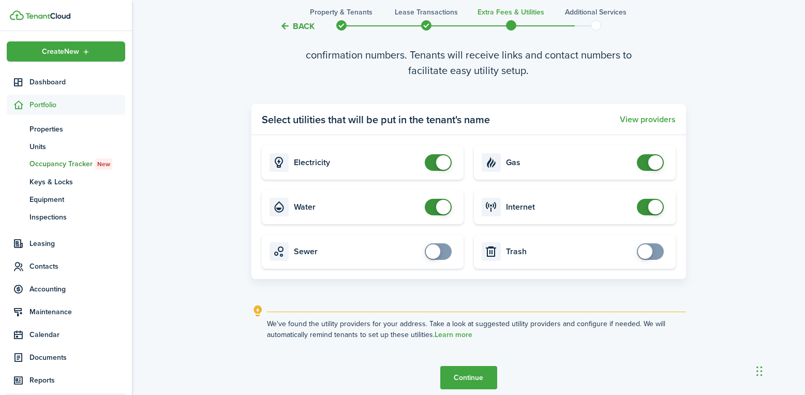
scroll to position [1206, 0]
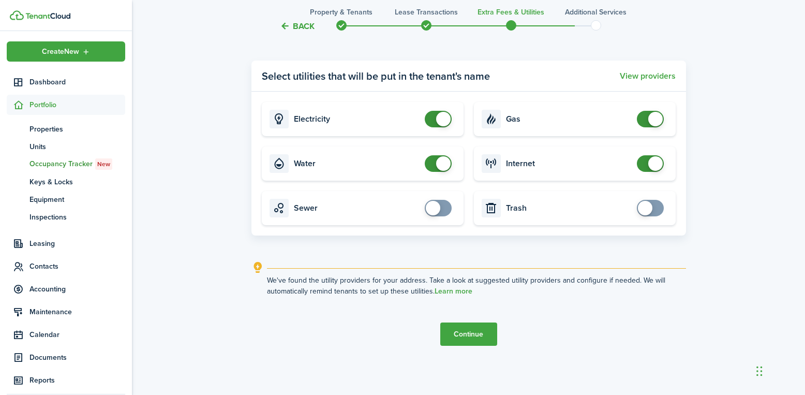
click at [486, 337] on button "Continue" at bounding box center [469, 333] width 57 height 23
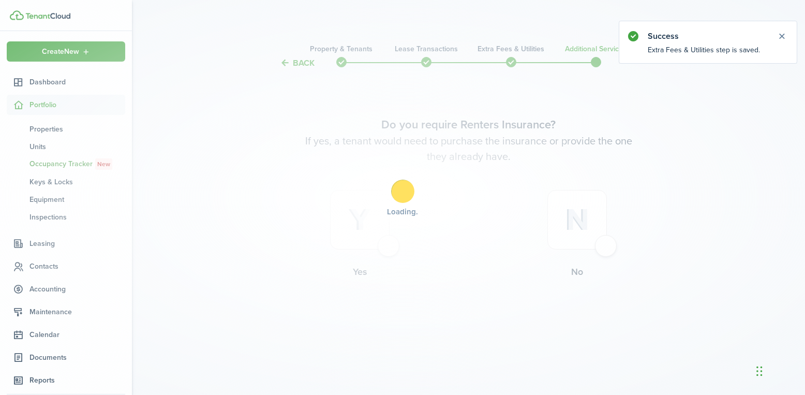
scroll to position [0, 0]
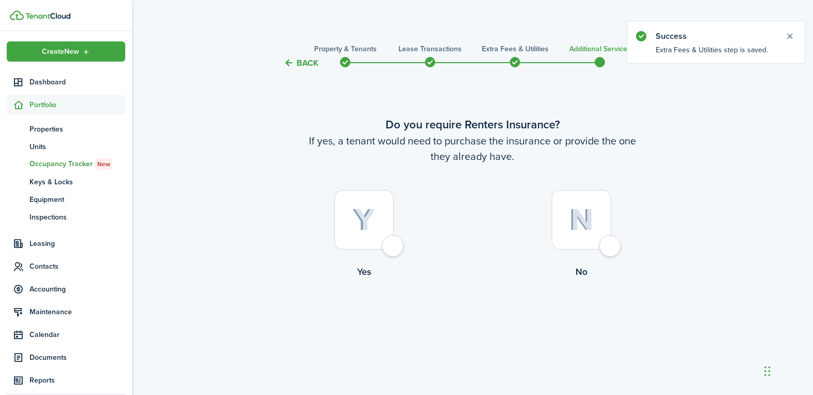
click at [589, 239] on div at bounding box center [582, 220] width 60 height 60
radio input "true"
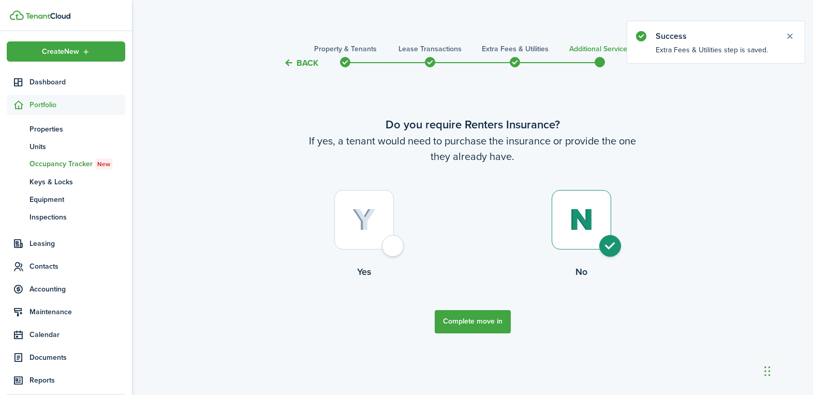
click at [485, 320] on button "Complete move in" at bounding box center [473, 321] width 76 height 23
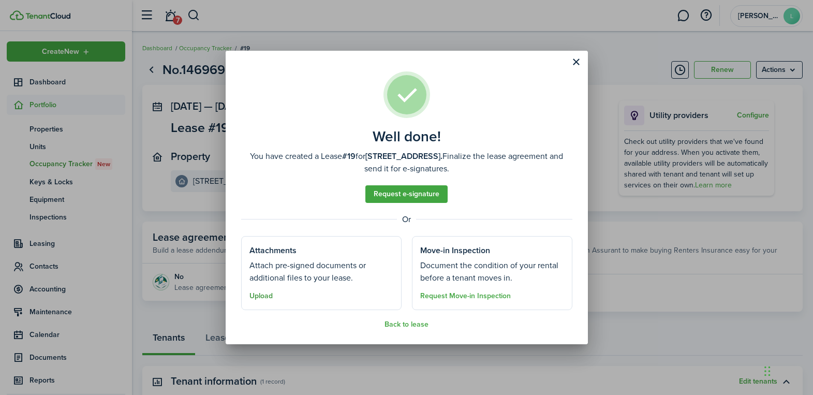
click at [263, 293] on button "Upload" at bounding box center [261, 296] width 23 height 8
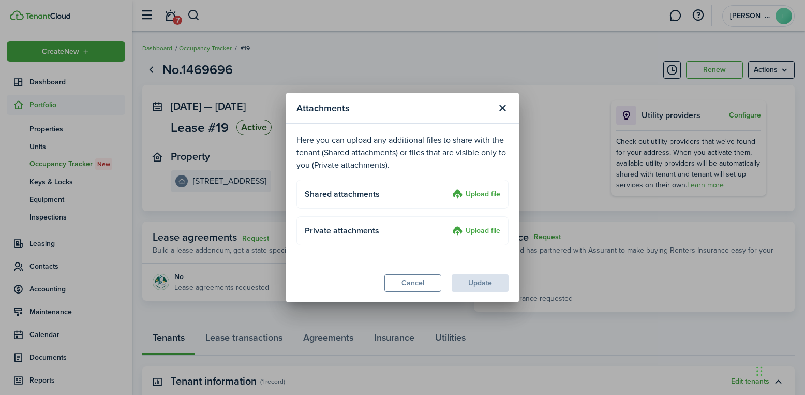
click at [477, 197] on label "Upload file" at bounding box center [476, 194] width 48 height 12
click at [449, 188] on input "Upload file" at bounding box center [449, 188] width 0 height 0
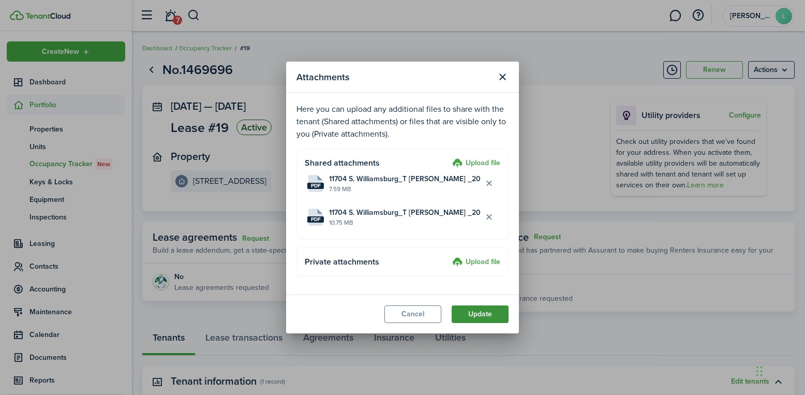
click at [491, 317] on button "Update" at bounding box center [480, 314] width 57 height 18
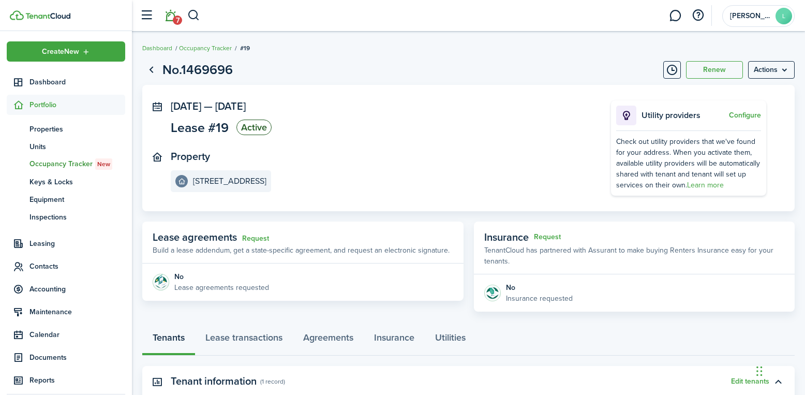
click at [173, 21] on span "7" at bounding box center [177, 20] width 9 height 9
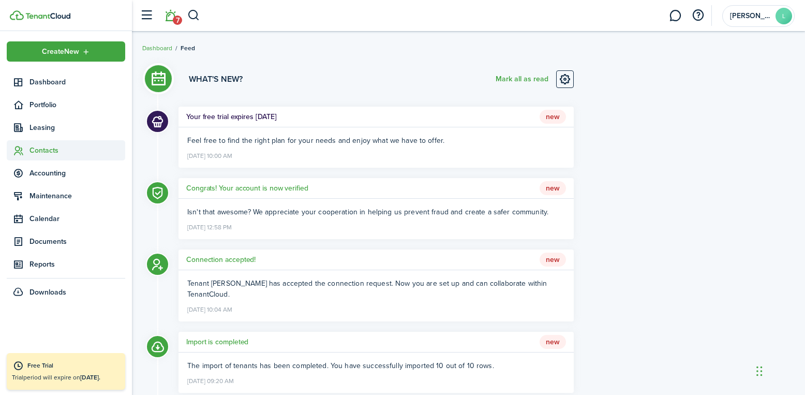
click at [49, 146] on span "Contacts" at bounding box center [78, 150] width 96 height 11
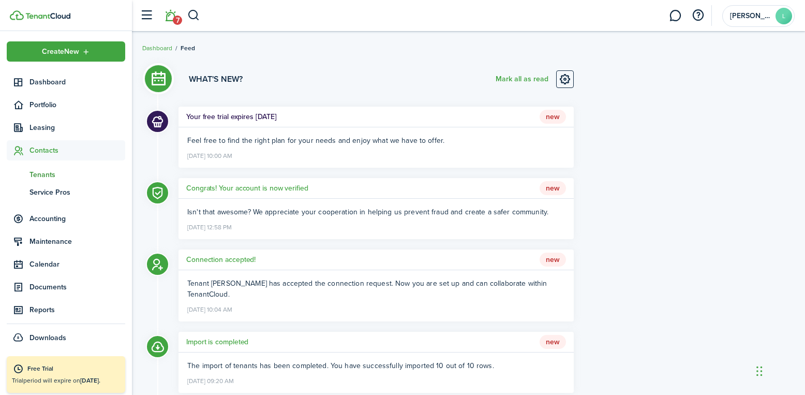
click at [50, 172] on span "Tenants" at bounding box center [78, 174] width 96 height 11
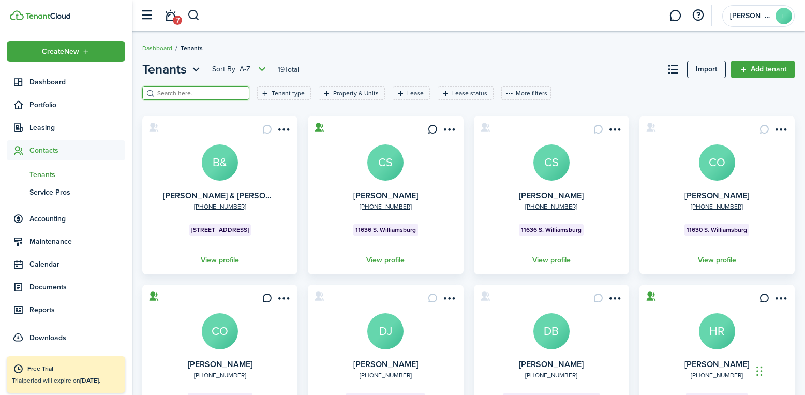
click at [170, 93] on input "search" at bounding box center [200, 94] width 91 height 10
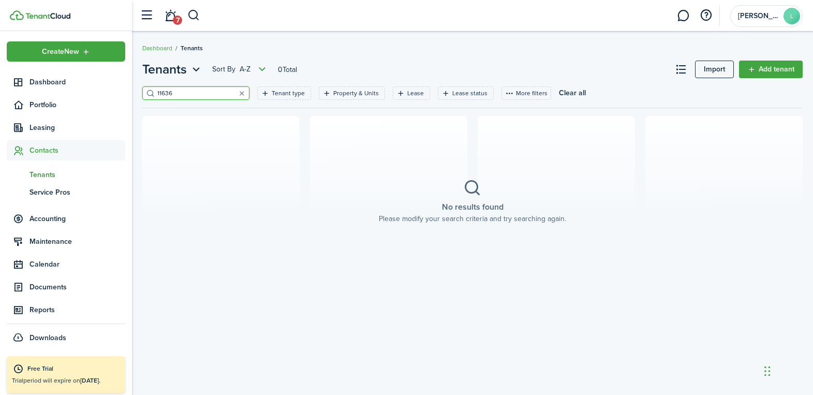
type input "11636"
click at [36, 148] on span "Contacts" at bounding box center [78, 150] width 96 height 11
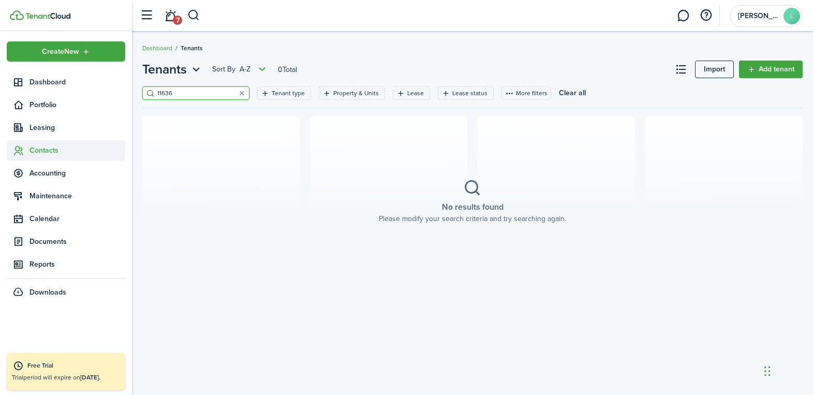
click at [52, 152] on span "Contacts" at bounding box center [78, 150] width 96 height 11
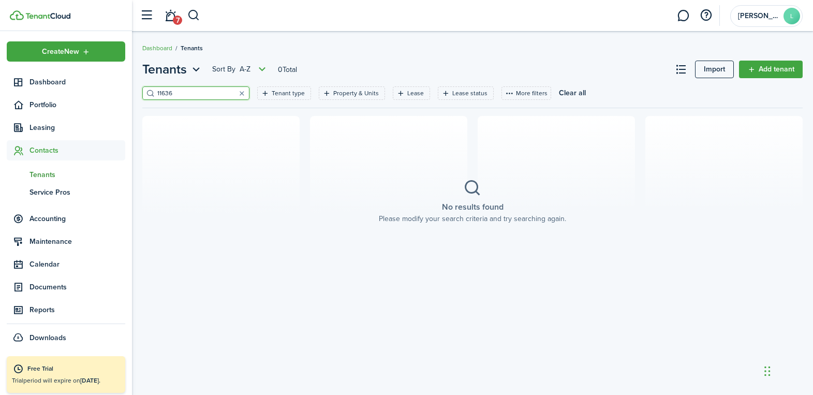
click at [55, 178] on span "Tenants" at bounding box center [78, 174] width 96 height 11
click at [46, 173] on span "Tenants" at bounding box center [78, 174] width 96 height 11
click at [234, 90] on button "button" at bounding box center [241, 93] width 14 height 14
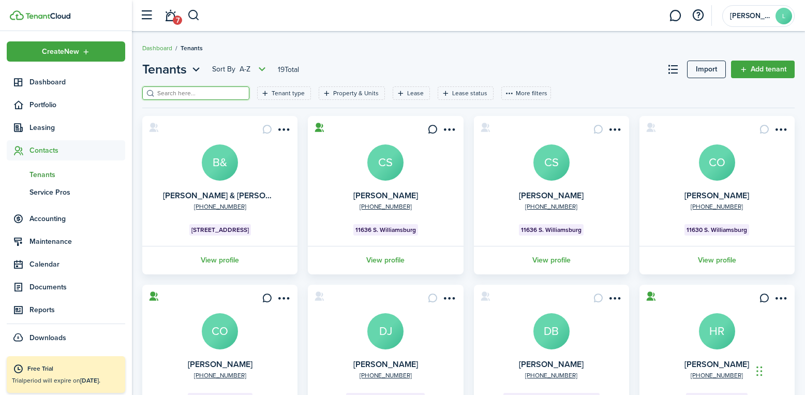
click at [218, 94] on input "search" at bounding box center [200, 94] width 91 height 10
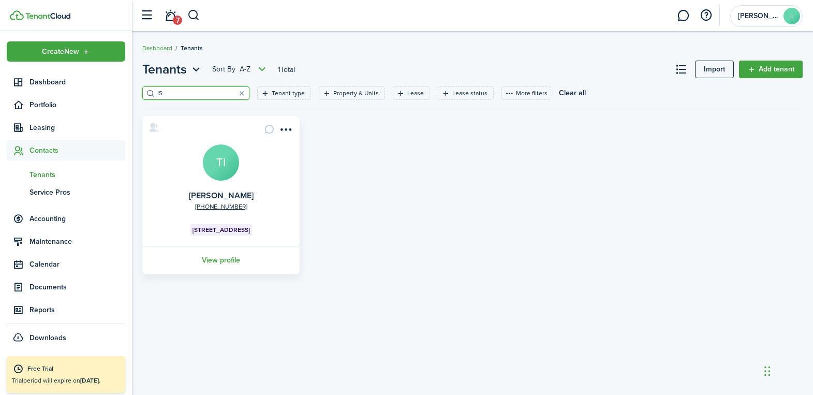
type input "I"
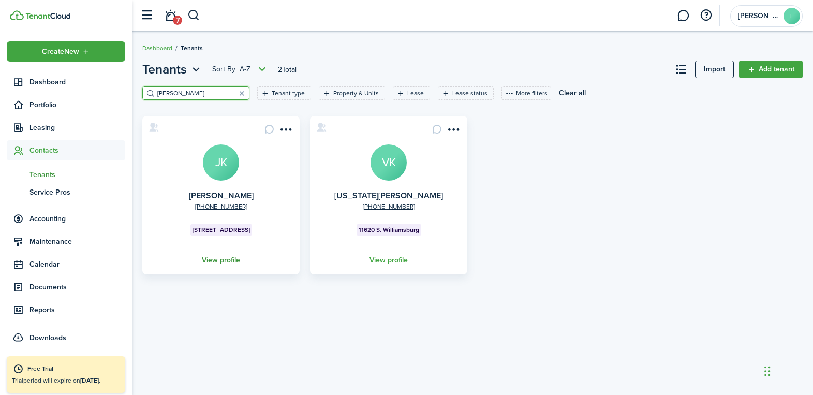
type input "[PERSON_NAME]"
click at [216, 265] on link "View profile" at bounding box center [221, 260] width 160 height 28
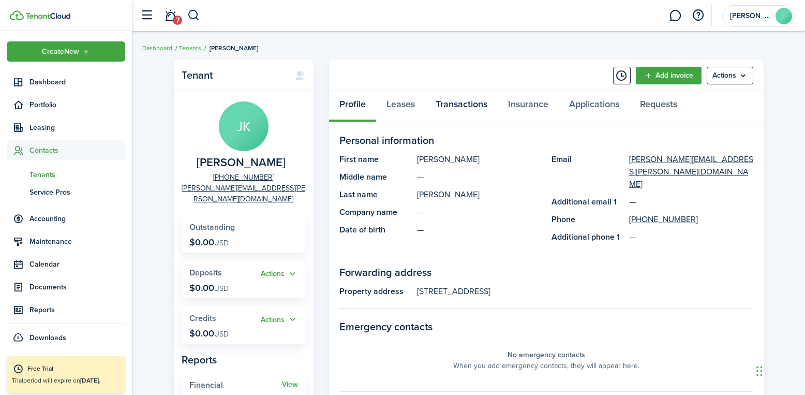
click at [475, 107] on link "Transactions" at bounding box center [462, 106] width 72 height 31
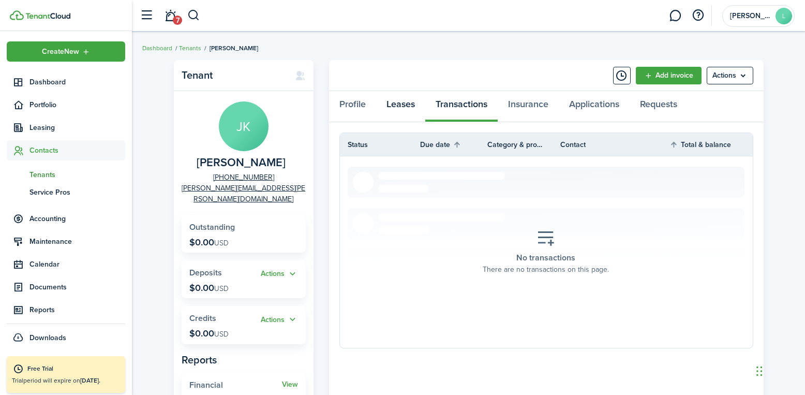
click at [404, 102] on link "Leases" at bounding box center [400, 106] width 49 height 31
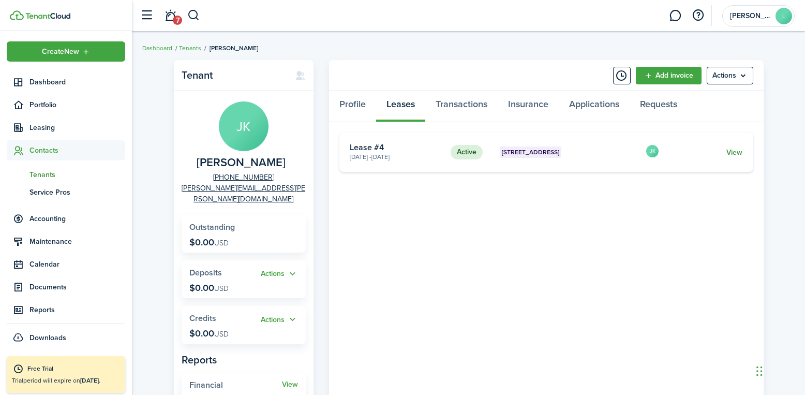
click at [735, 150] on link "View" at bounding box center [735, 152] width 16 height 11
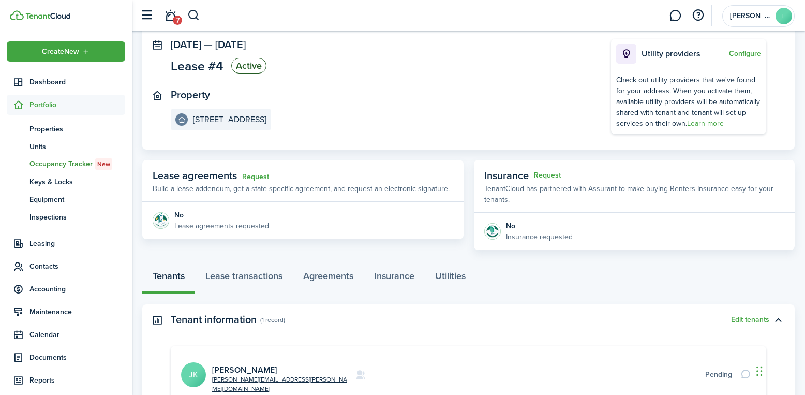
scroll to position [179, 0]
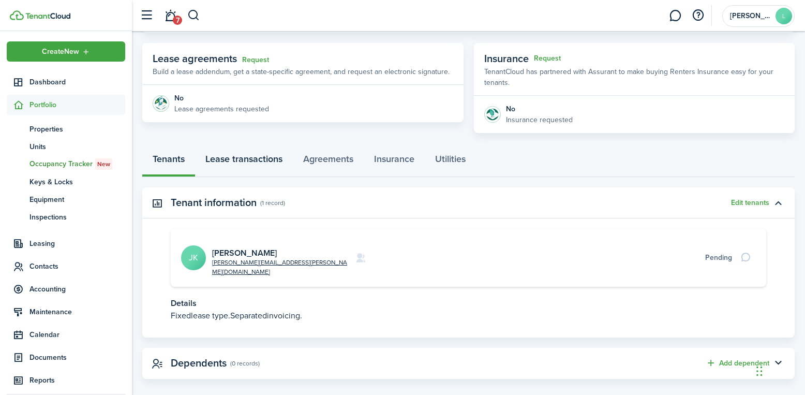
click at [274, 155] on link "Lease transactions" at bounding box center [244, 161] width 98 height 31
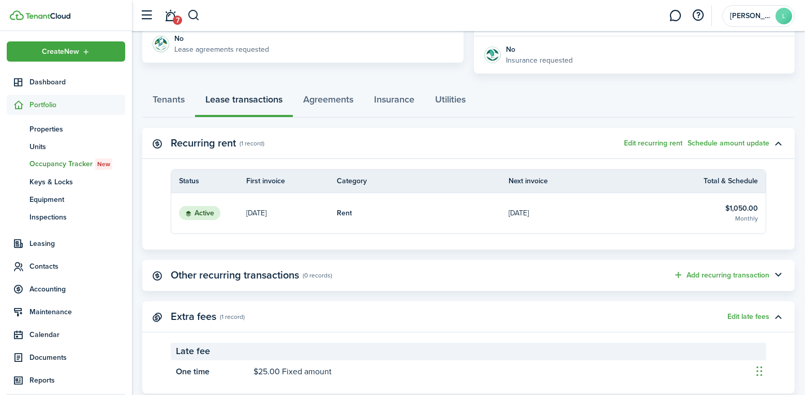
scroll to position [213, 0]
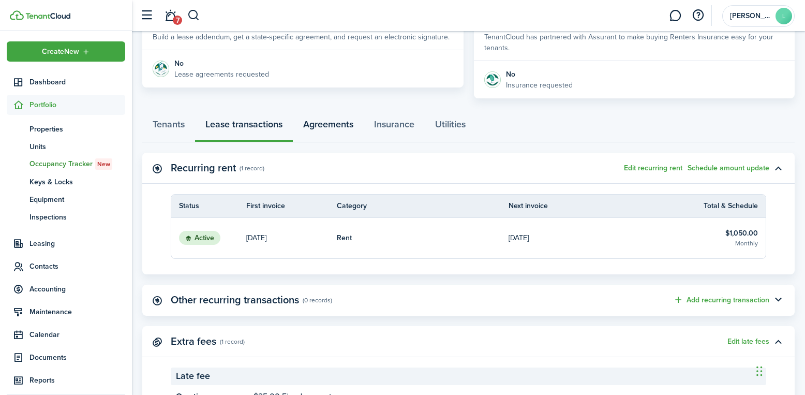
click at [324, 128] on link "Agreements" at bounding box center [328, 126] width 71 height 31
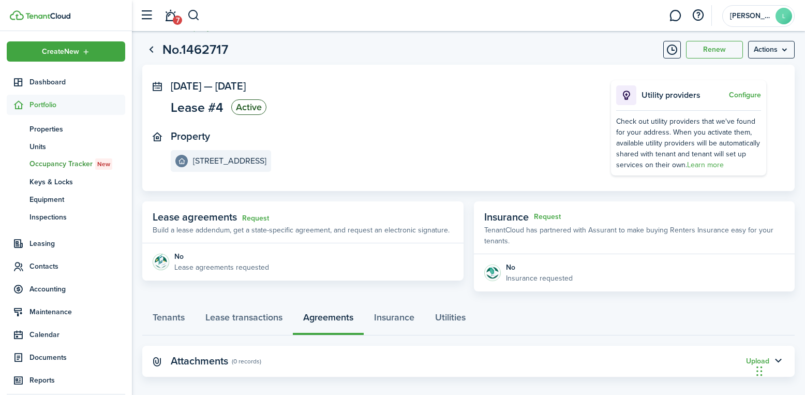
scroll to position [31, 0]
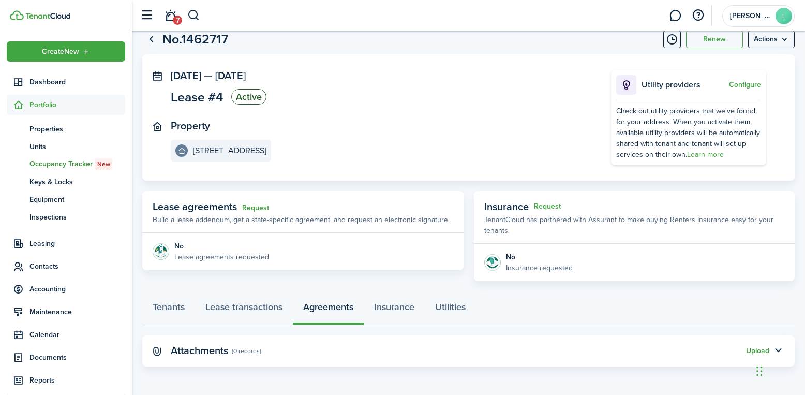
click at [752, 348] on button "Upload" at bounding box center [757, 351] width 23 height 8
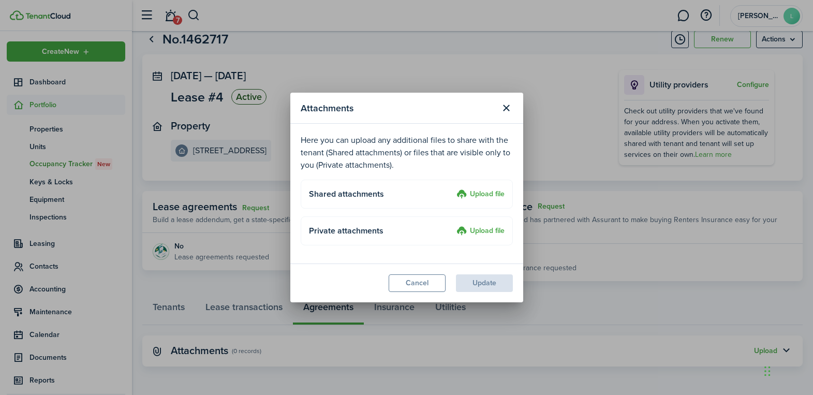
click at [472, 191] on label "Upload file" at bounding box center [481, 194] width 48 height 12
click at [453, 188] on input "Upload file" at bounding box center [453, 188] width 0 height 0
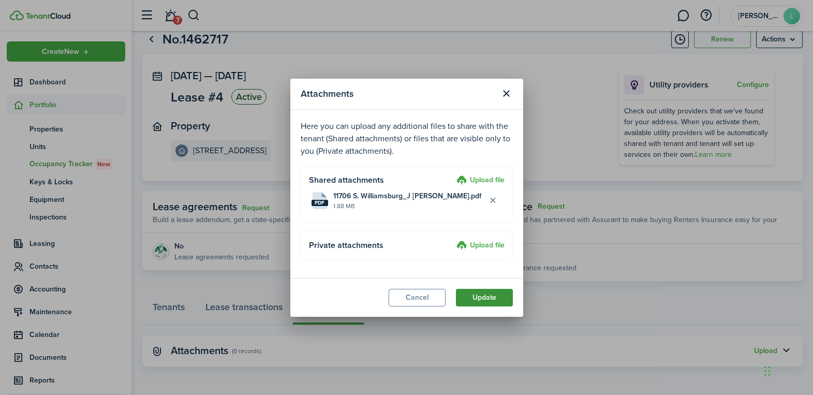
click at [479, 299] on button "Update" at bounding box center [484, 298] width 57 height 18
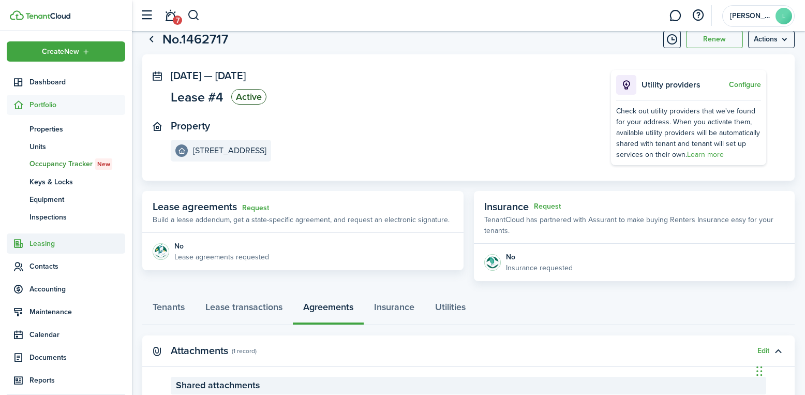
click at [45, 241] on span "Leasing" at bounding box center [78, 243] width 96 height 11
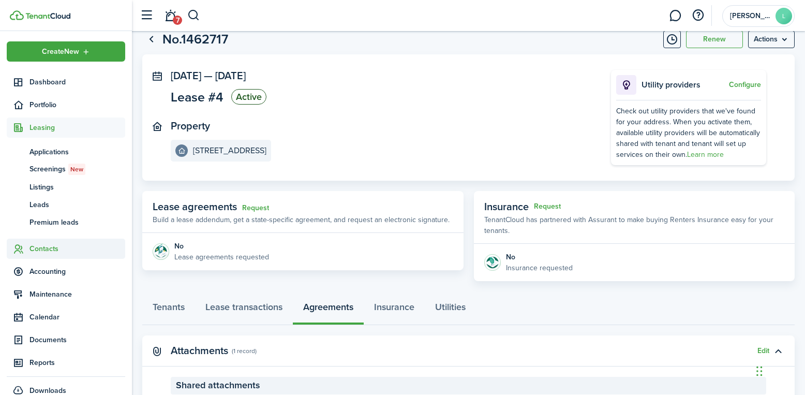
click at [51, 246] on span "Contacts" at bounding box center [78, 248] width 96 height 11
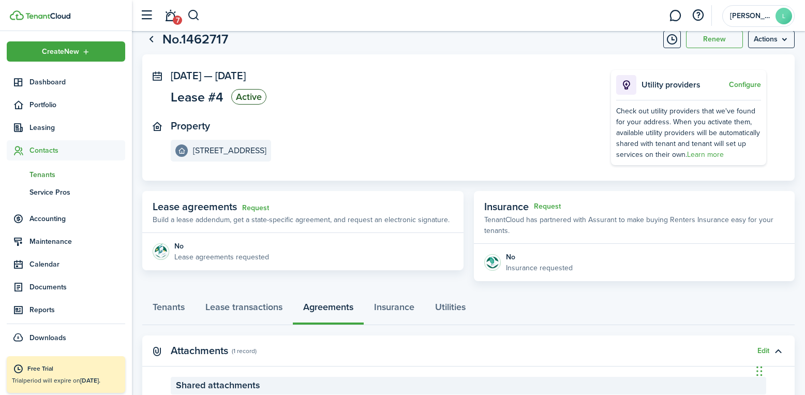
click at [38, 174] on span "Tenants" at bounding box center [78, 174] width 96 height 11
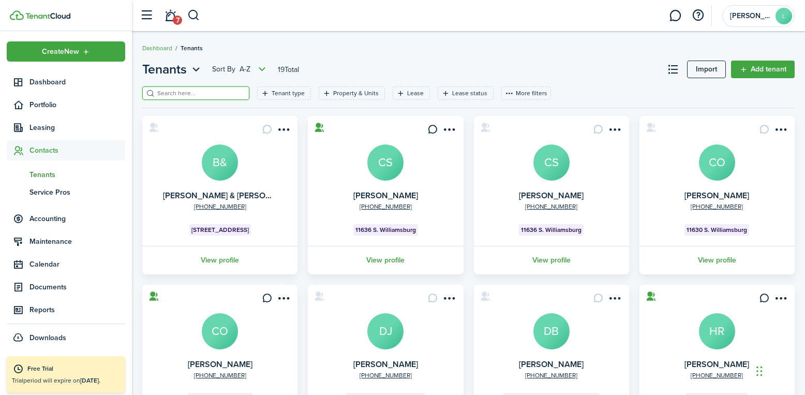
click at [221, 96] on input "search" at bounding box center [200, 94] width 91 height 10
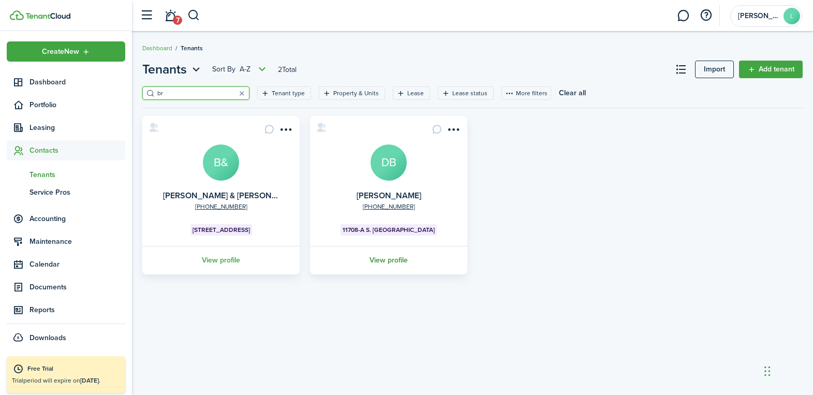
type input "br"
click at [391, 257] on link "View profile" at bounding box center [389, 260] width 160 height 28
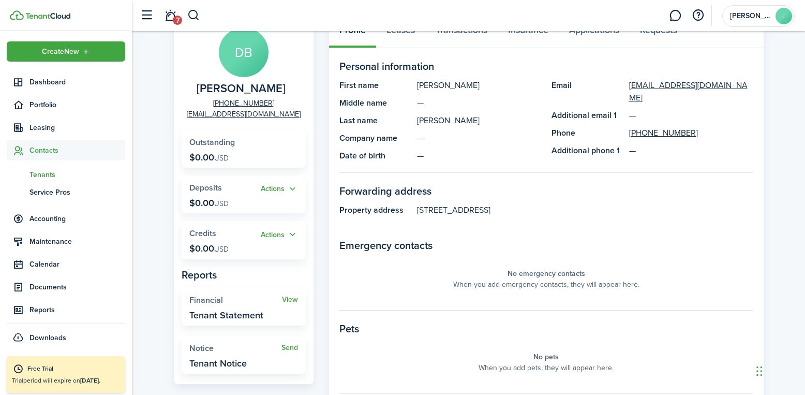
scroll to position [30, 0]
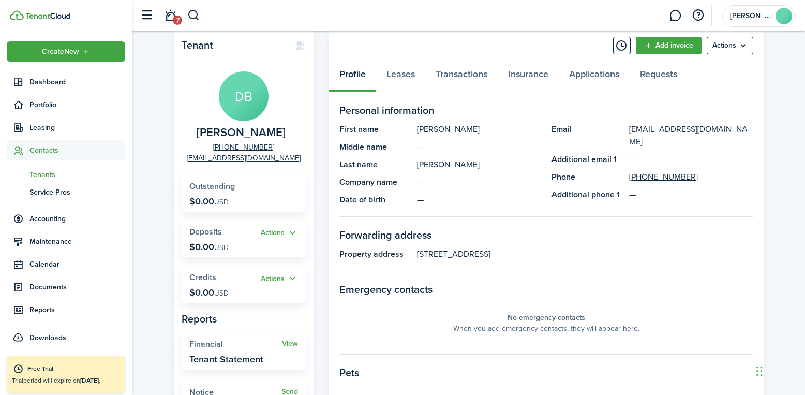
click at [249, 107] on avatar-text "DB" at bounding box center [244, 96] width 50 height 50
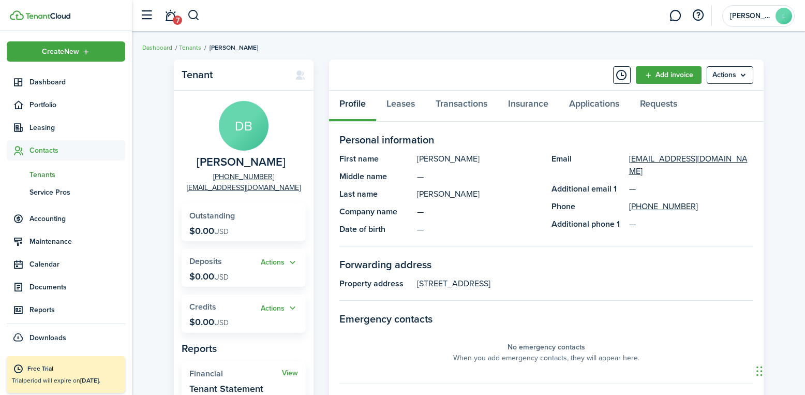
scroll to position [0, 0]
click at [460, 104] on link "Transactions" at bounding box center [462, 106] width 72 height 31
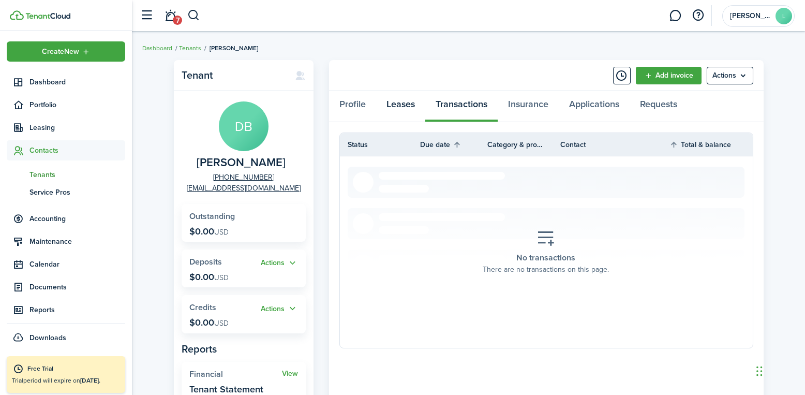
click at [403, 100] on link "Leases" at bounding box center [400, 106] width 49 height 31
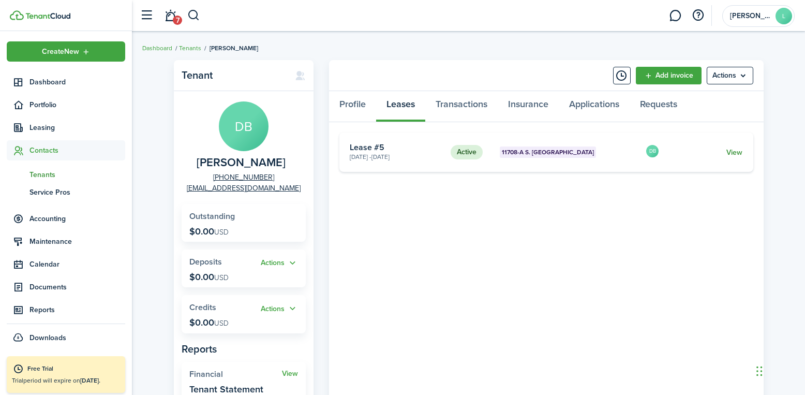
click at [730, 154] on link "View" at bounding box center [735, 152] width 16 height 11
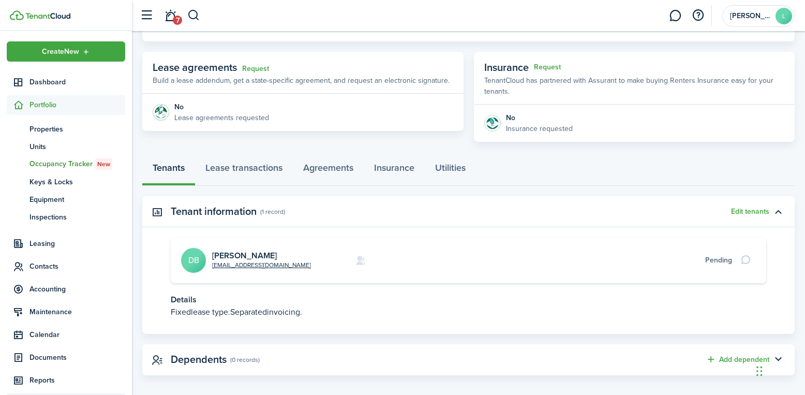
scroll to position [179, 0]
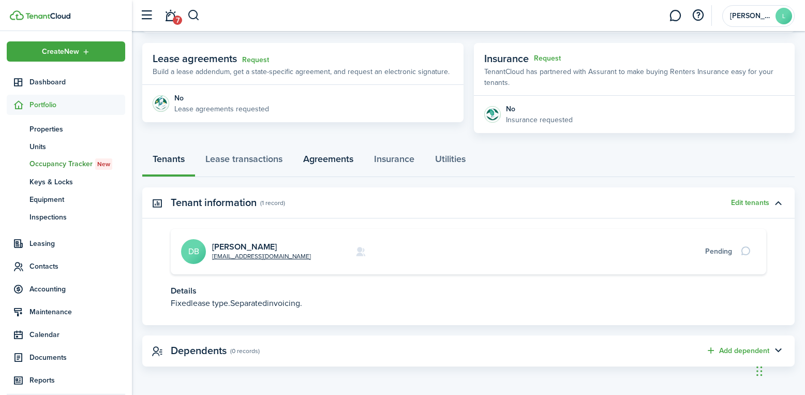
click at [335, 162] on link "Agreements" at bounding box center [328, 161] width 71 height 31
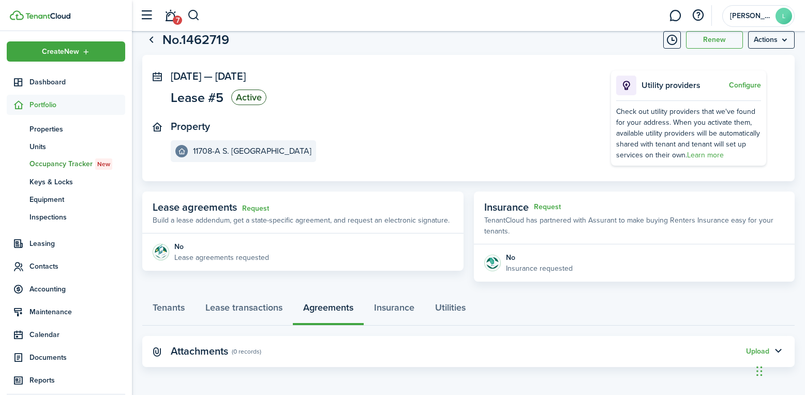
scroll to position [31, 0]
click at [758, 356] on div "Chat Widget" at bounding box center [780, 370] width 52 height 50
click at [256, 304] on link "Lease transactions" at bounding box center [244, 309] width 98 height 31
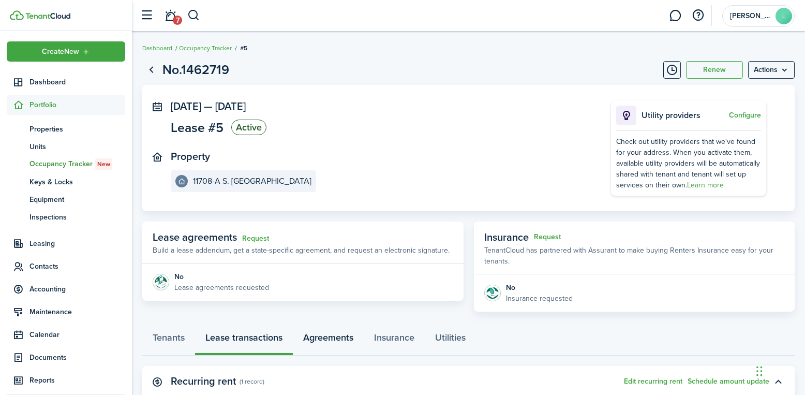
click at [336, 335] on link "Agreements" at bounding box center [328, 340] width 71 height 31
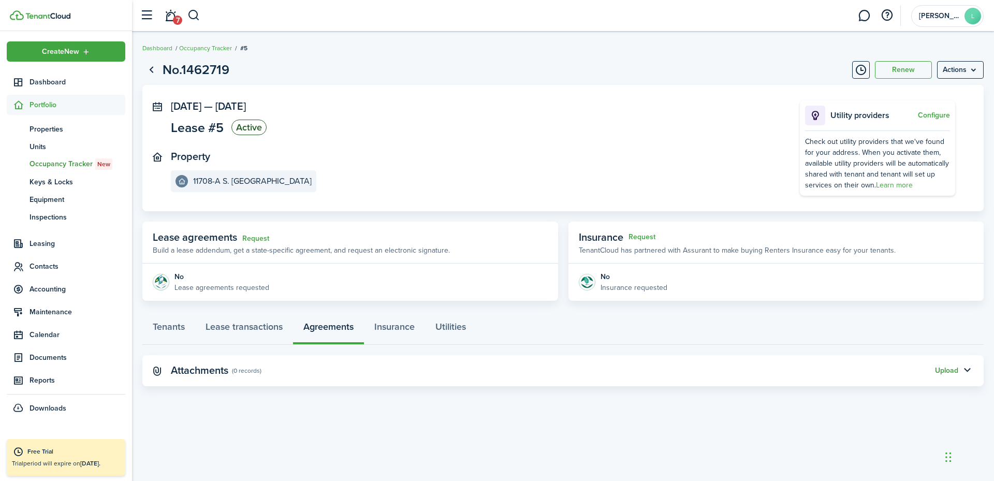
click at [945, 368] on button "Upload" at bounding box center [946, 370] width 23 height 8
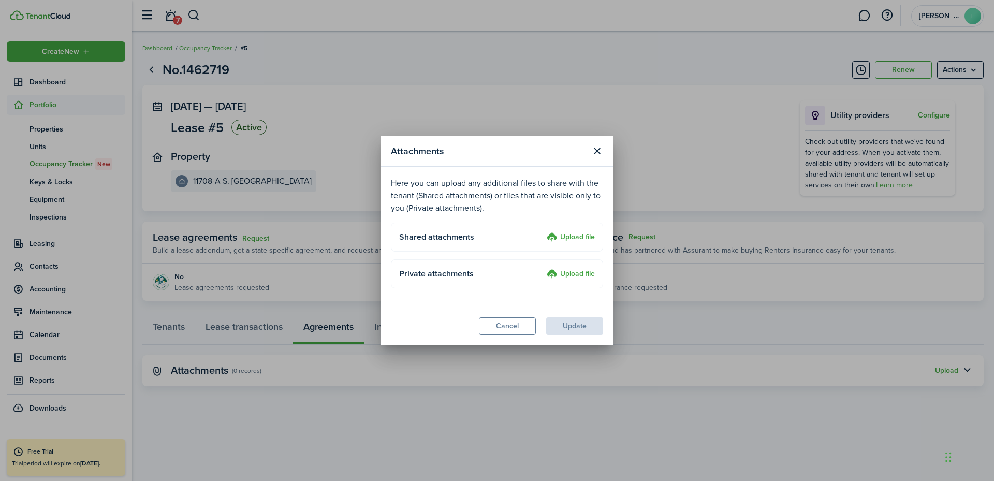
click at [575, 236] on label "Upload file" at bounding box center [571, 237] width 48 height 12
click at [543, 231] on input "Upload file" at bounding box center [543, 231] width 0 height 0
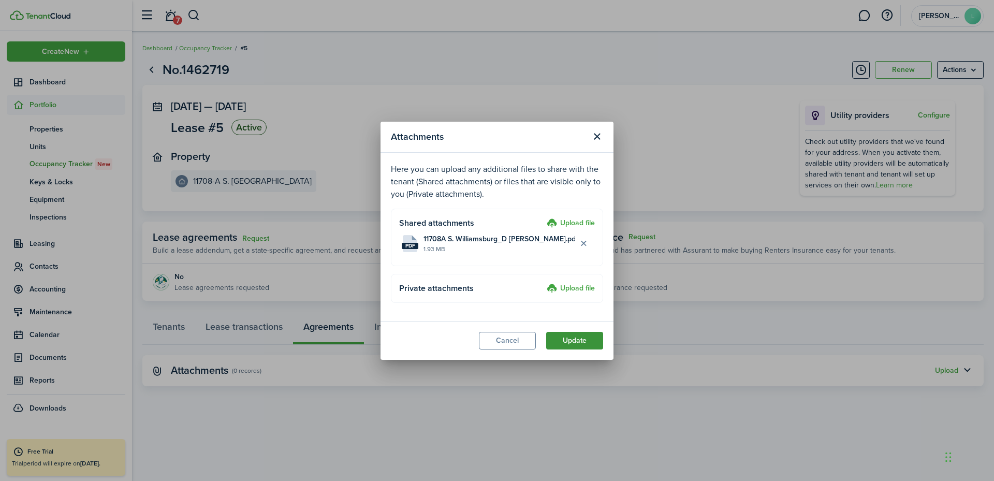
click at [578, 340] on button "Update" at bounding box center [574, 341] width 57 height 18
